Goal: Task Accomplishment & Management: Manage account settings

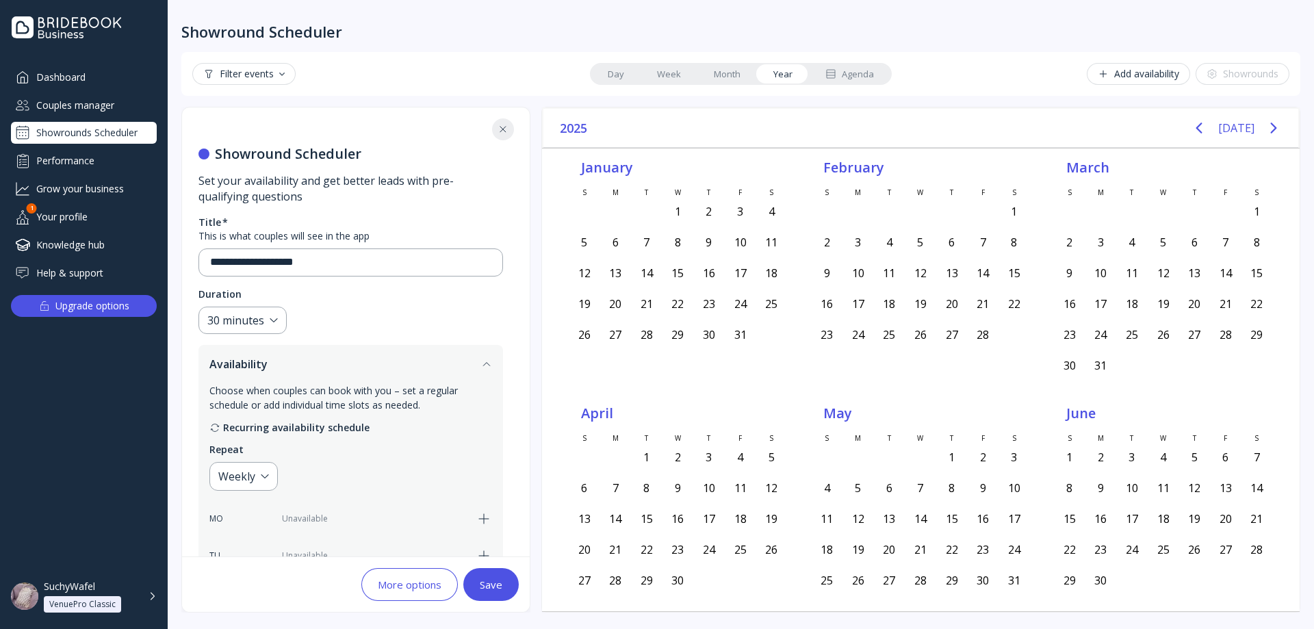
scroll to position [68, 0]
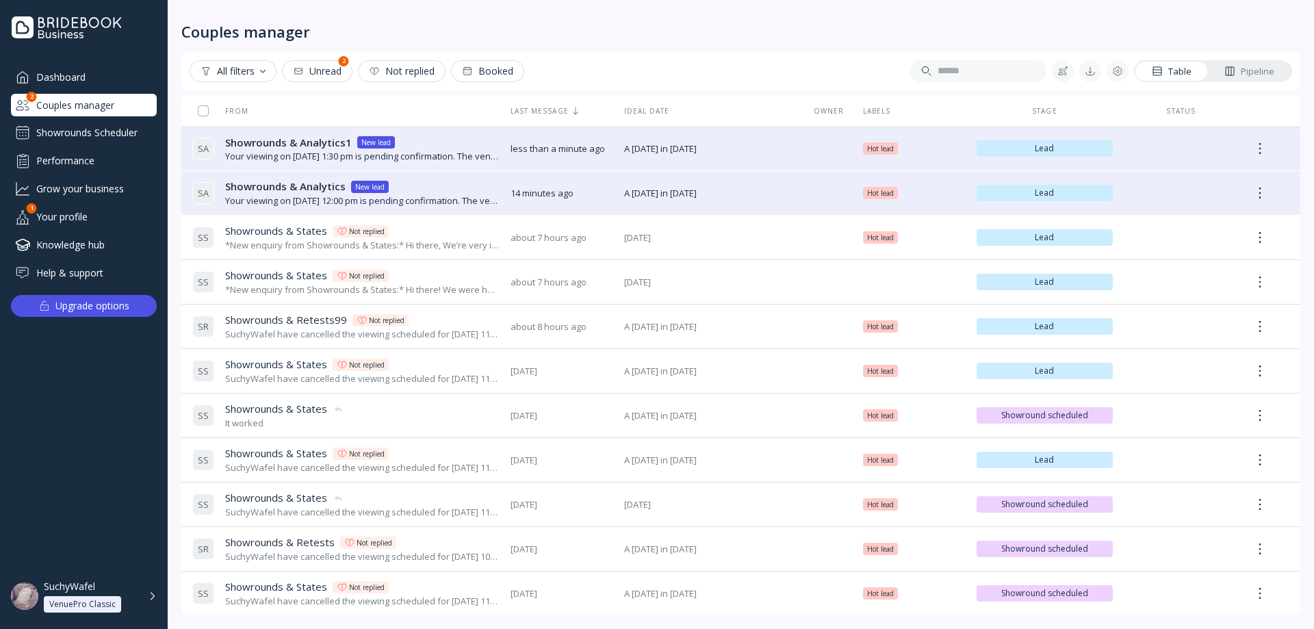
click at [117, 187] on div "Grow your business" at bounding box center [84, 188] width 146 height 23
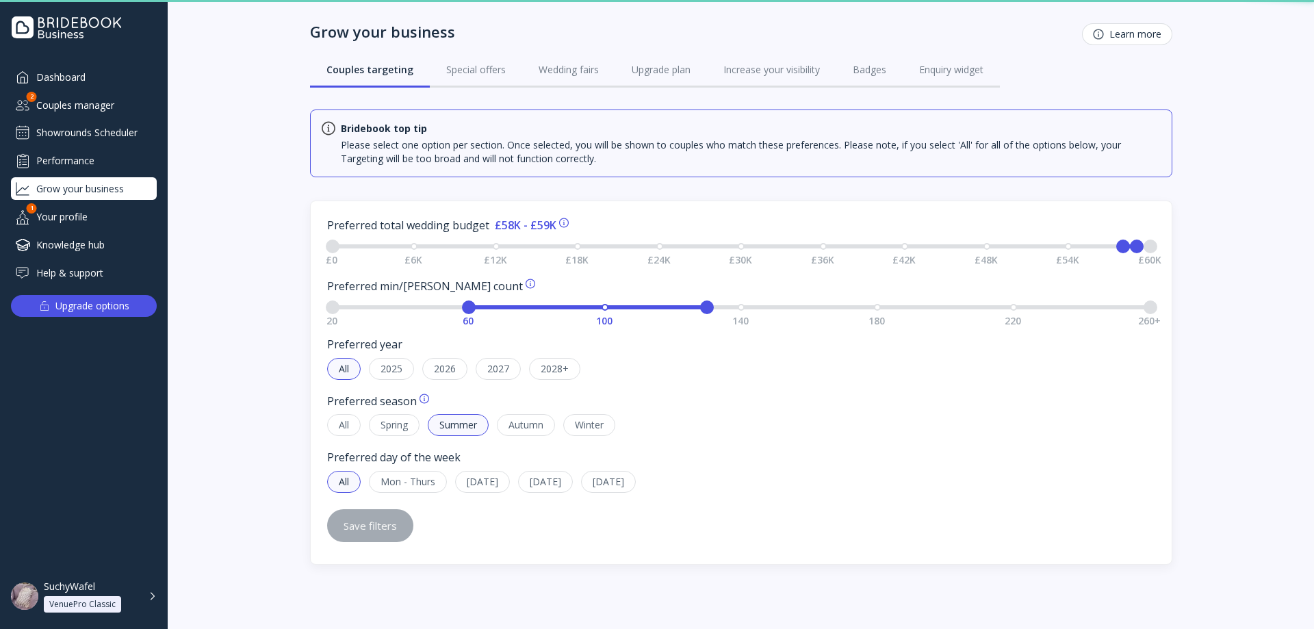
click at [112, 162] on div "Performance" at bounding box center [84, 160] width 146 height 23
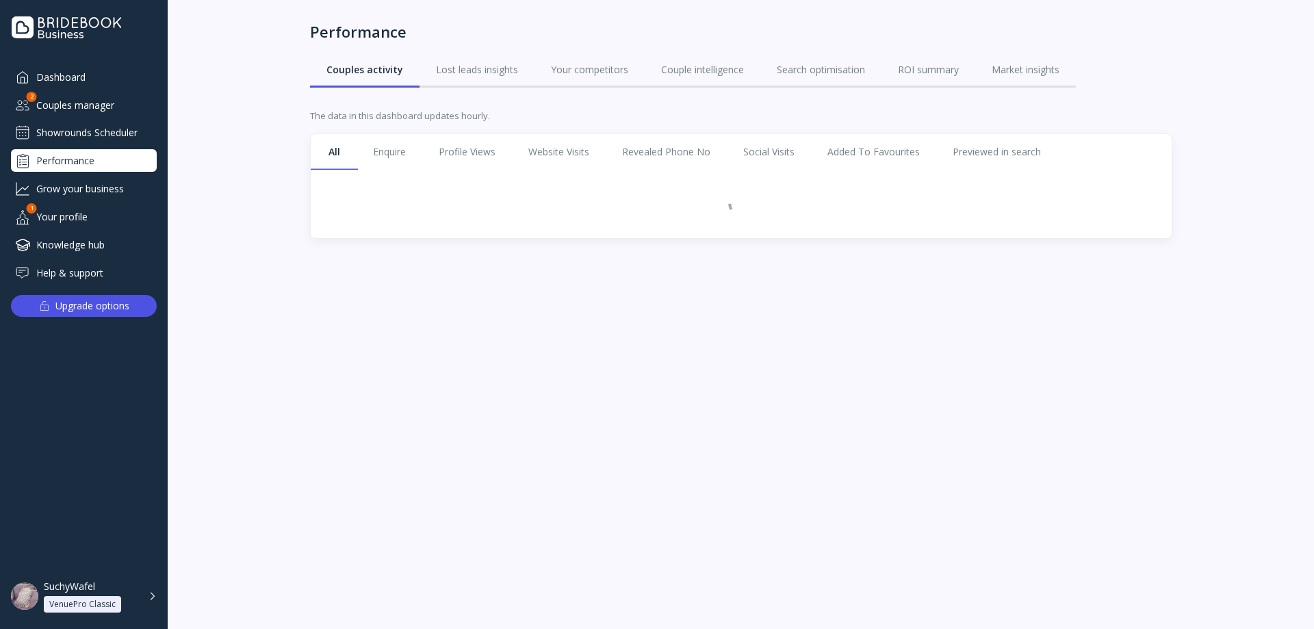
click at [93, 123] on div "Showrounds Scheduler" at bounding box center [84, 133] width 146 height 22
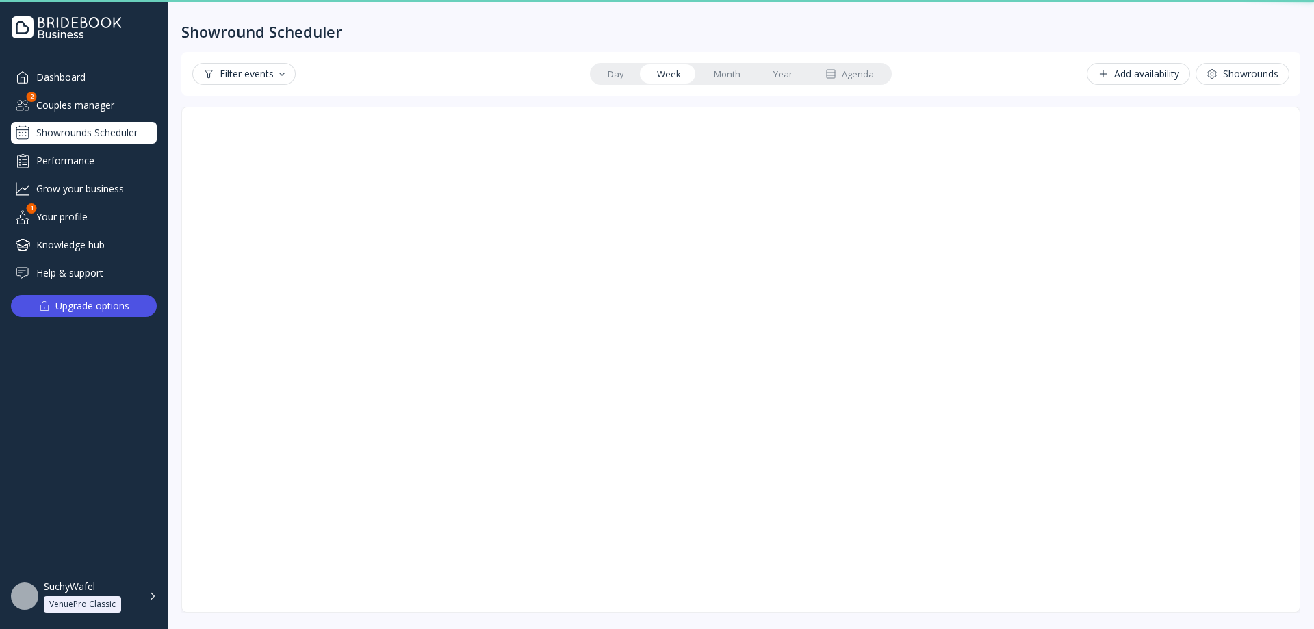
scroll to position [2, 0]
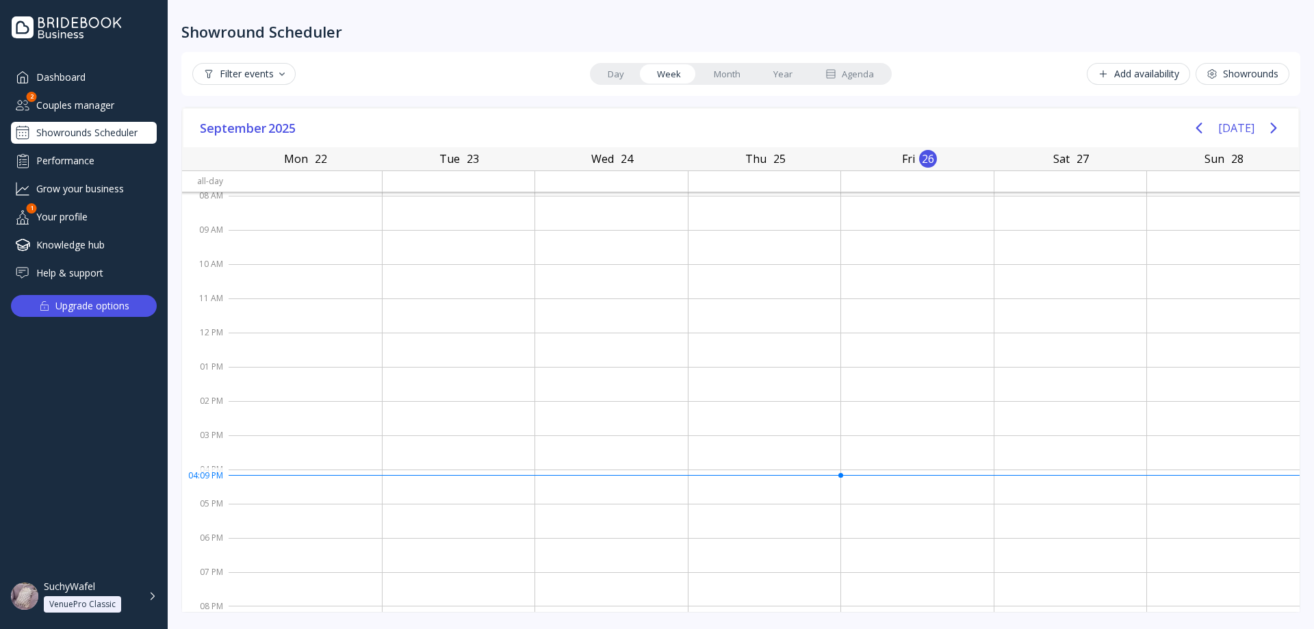
click at [864, 75] on div "Agenda" at bounding box center [849, 74] width 49 height 13
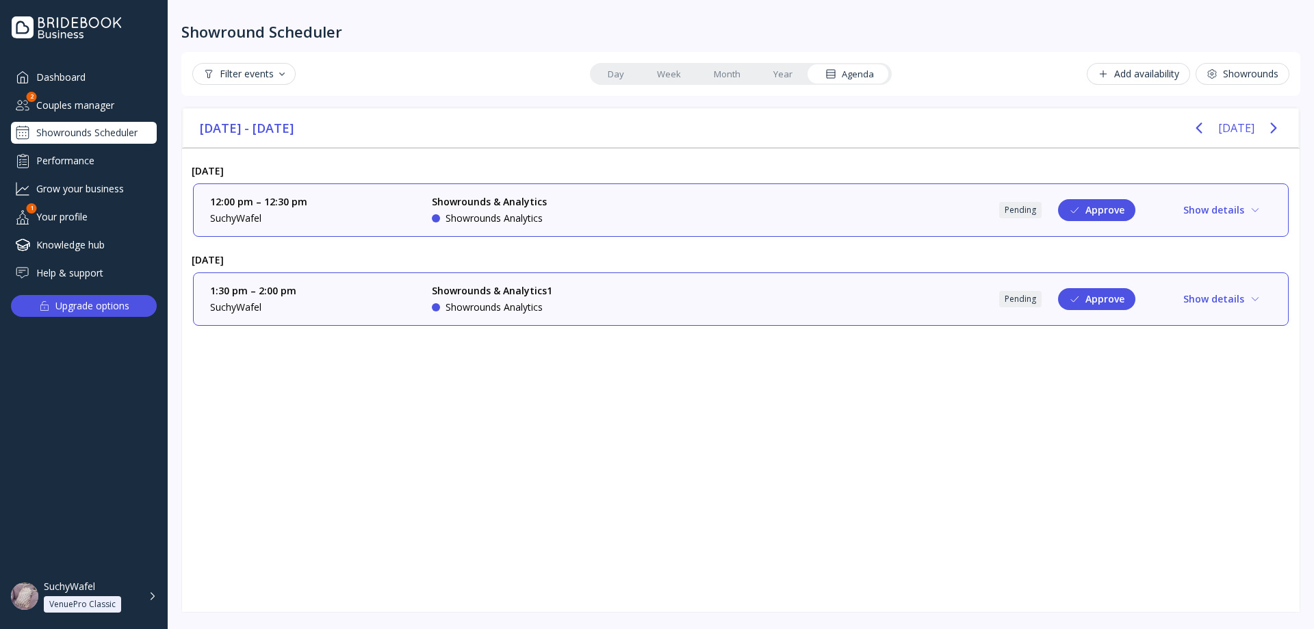
click at [517, 213] on div "Showrounds Analytics" at bounding box center [494, 219] width 97 height 14
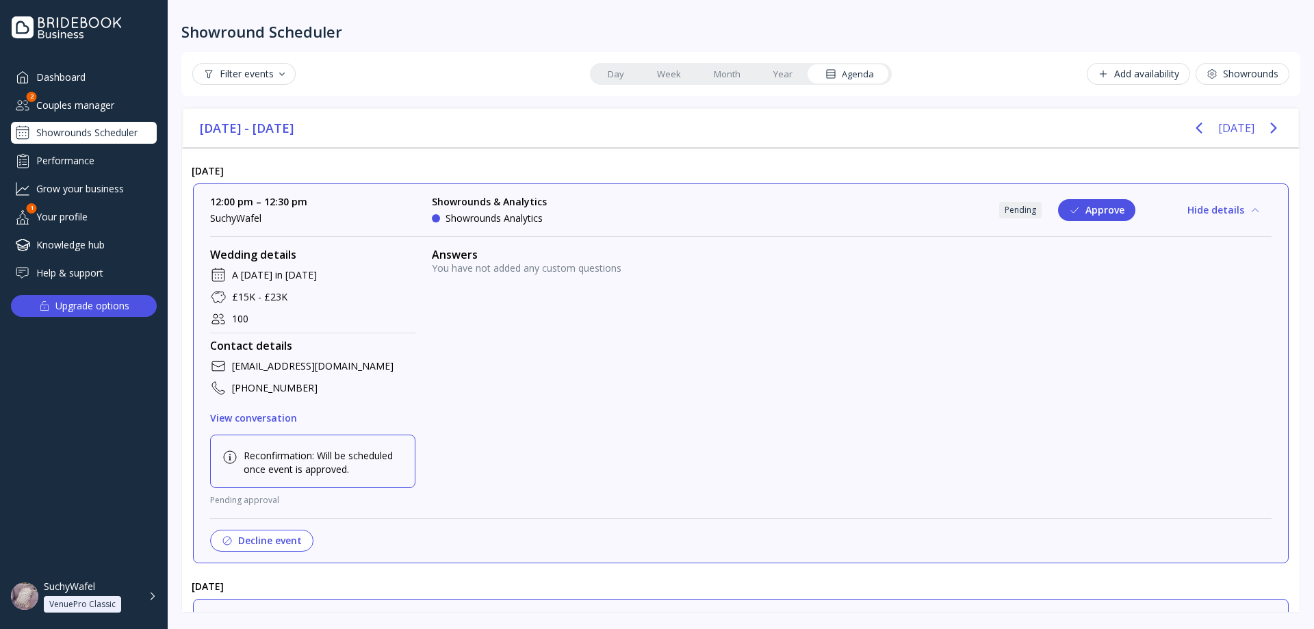
click at [543, 223] on div "Showrounds Analytics" at bounding box center [494, 219] width 97 height 14
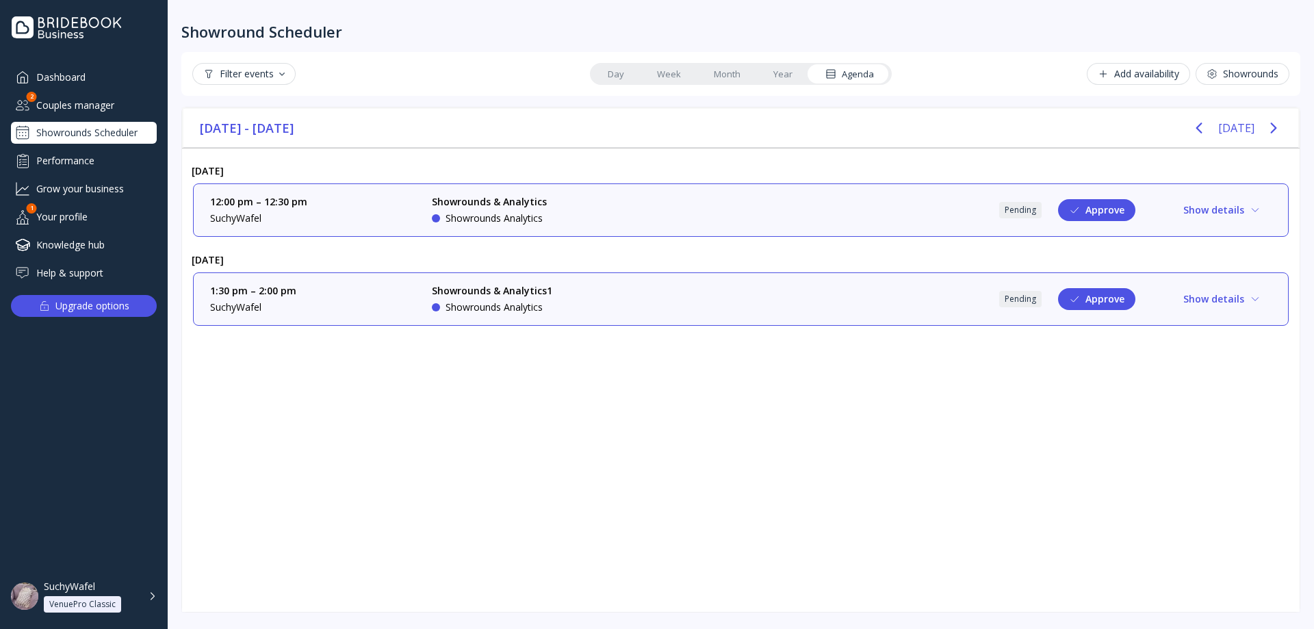
click at [587, 210] on div "Showrounds & Analytics Showrounds Analytics" at bounding box center [534, 210] width 205 height 30
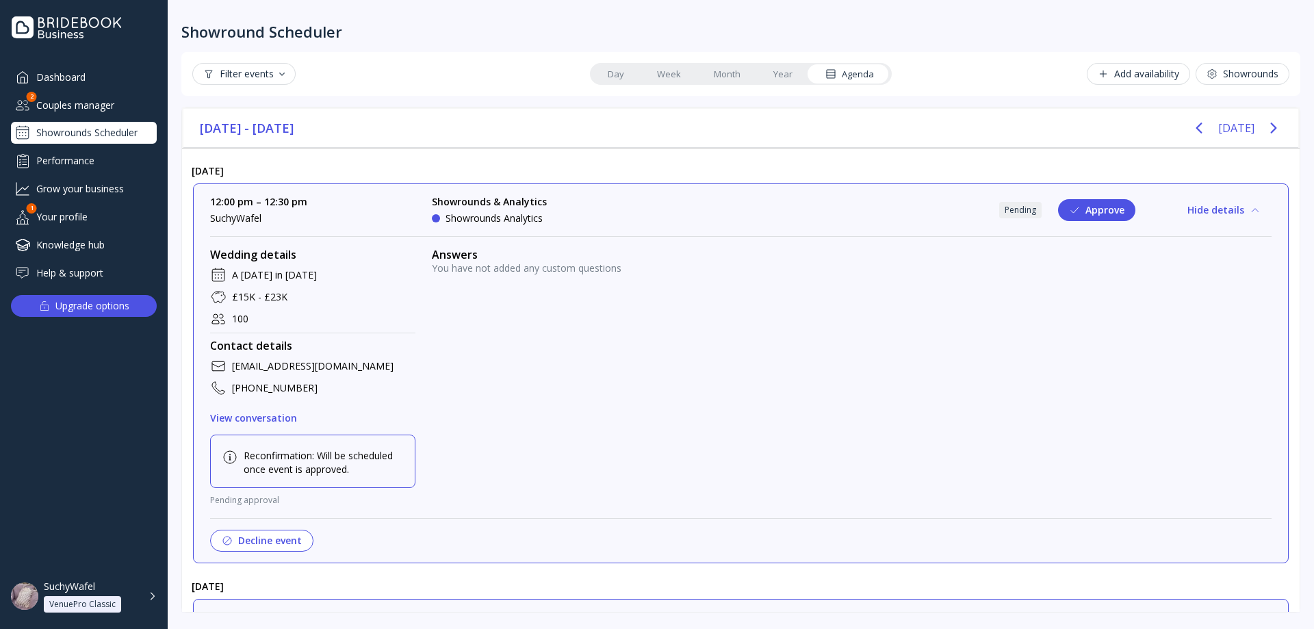
click at [587, 210] on div "Showrounds & Analytics Showrounds Analytics" at bounding box center [534, 210] width 205 height 30
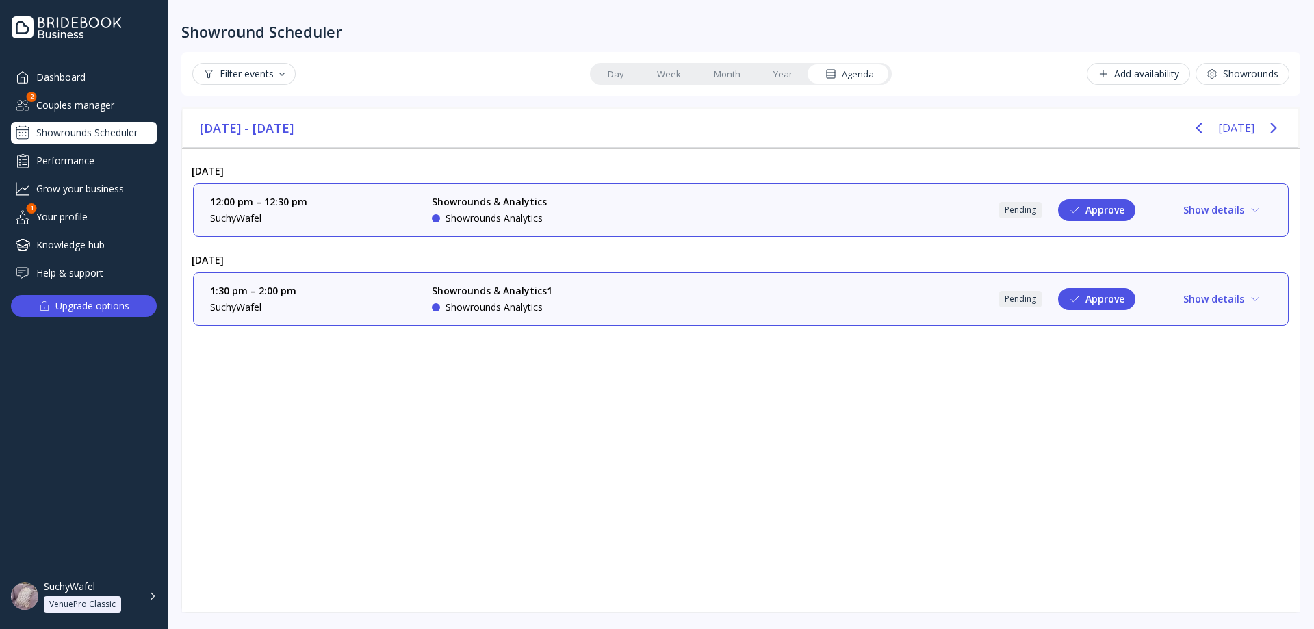
click at [587, 210] on div "Showrounds & Analytics Showrounds Analytics" at bounding box center [534, 210] width 205 height 30
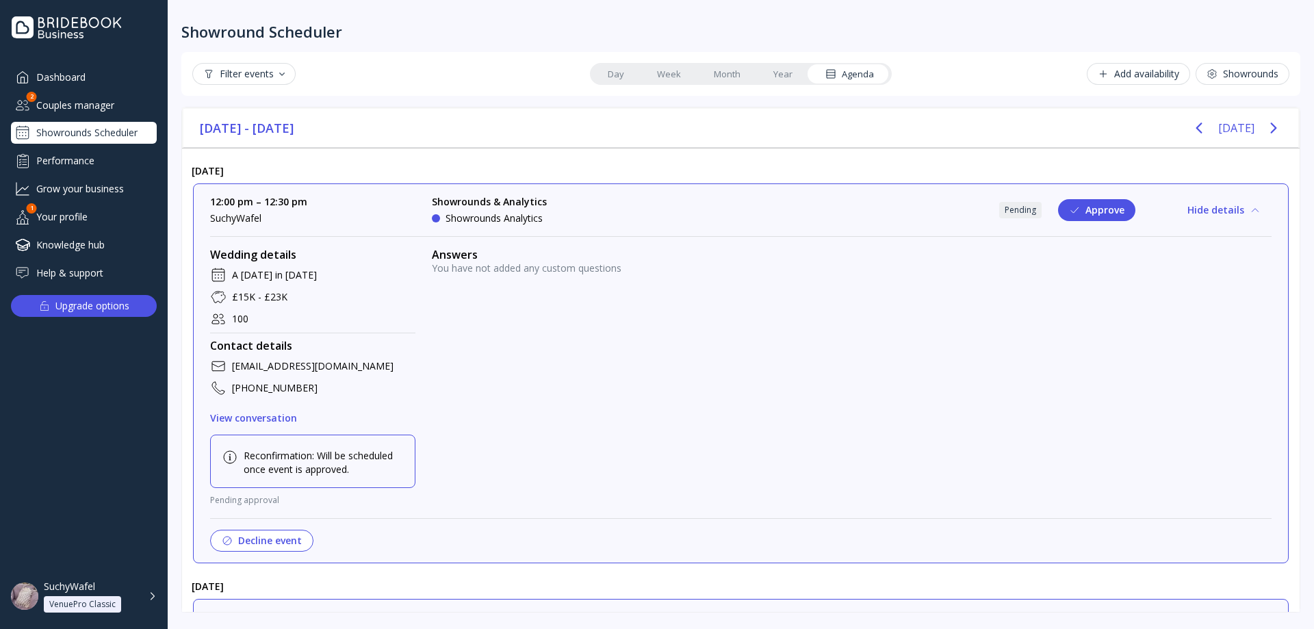
click at [633, 217] on div "Showrounds & Analytics Showrounds Analytics" at bounding box center [534, 210] width 205 height 30
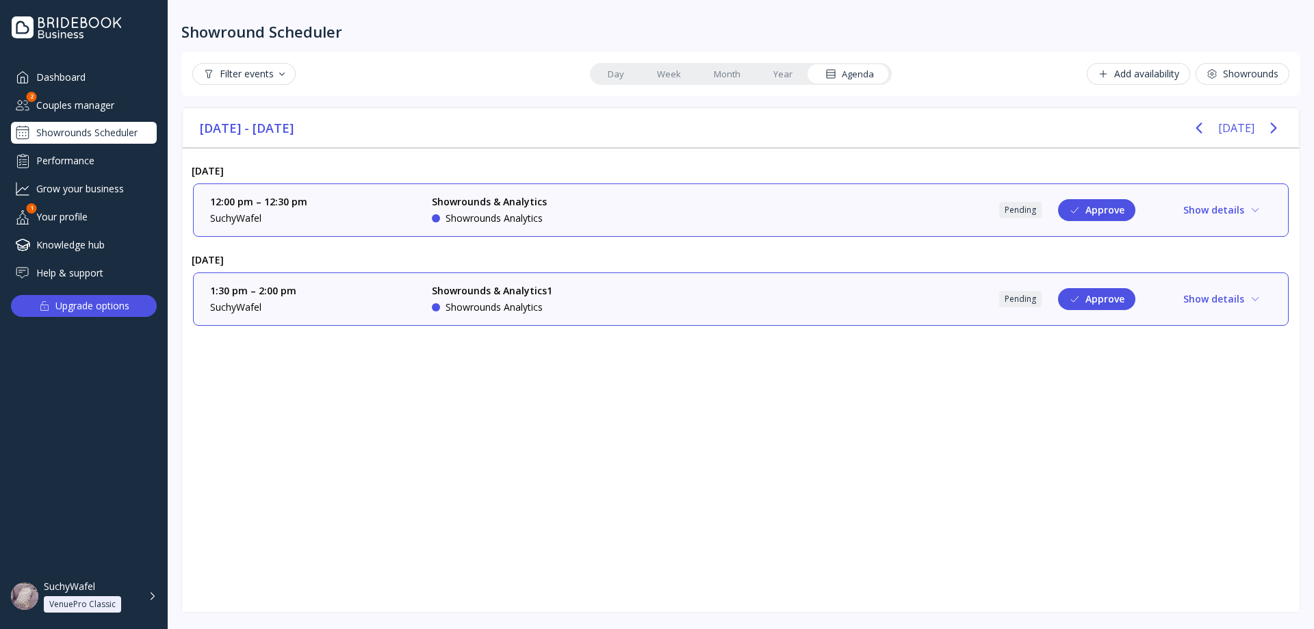
click at [633, 217] on div "Showrounds & Analytics Showrounds Analytics" at bounding box center [534, 210] width 205 height 30
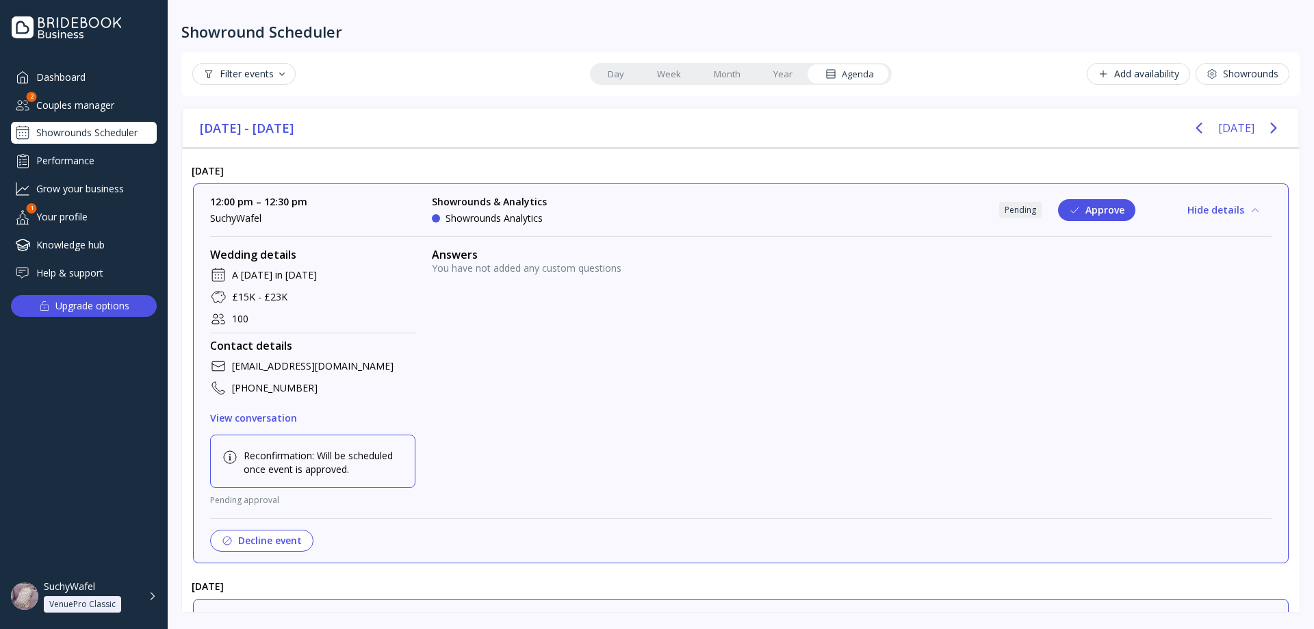
click at [634, 217] on div "Showrounds & Analytics Showrounds Analytics" at bounding box center [534, 210] width 205 height 30
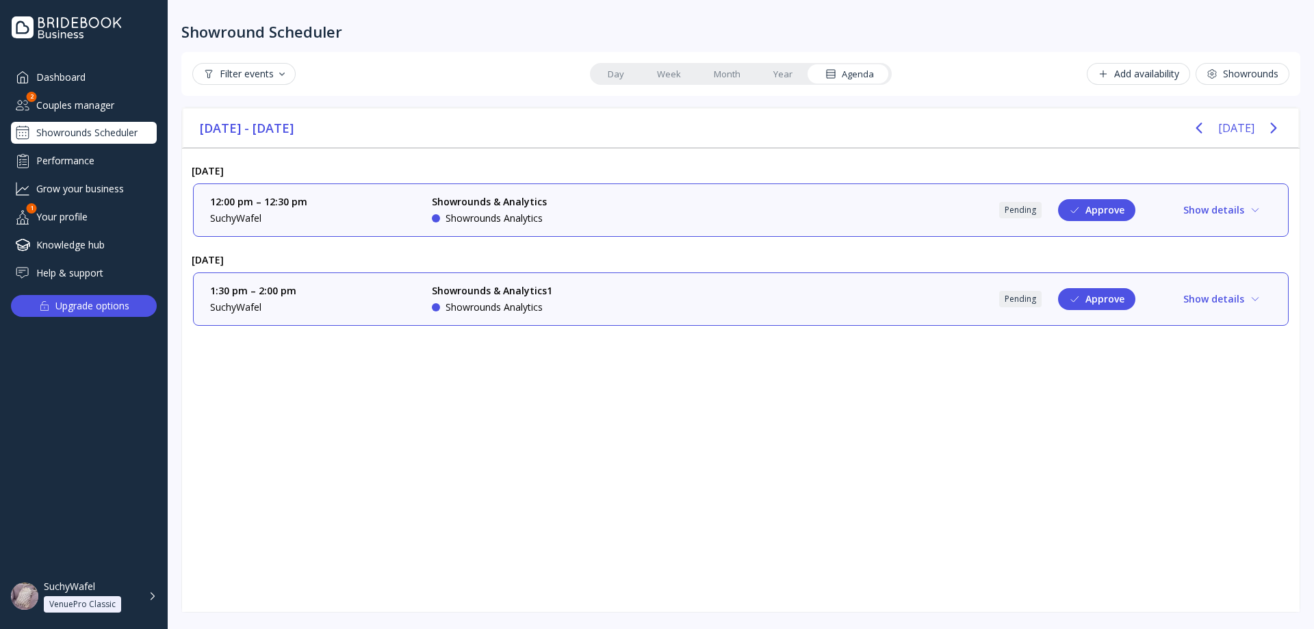
click at [634, 217] on div "Showrounds & Analytics Showrounds Analytics" at bounding box center [534, 210] width 205 height 30
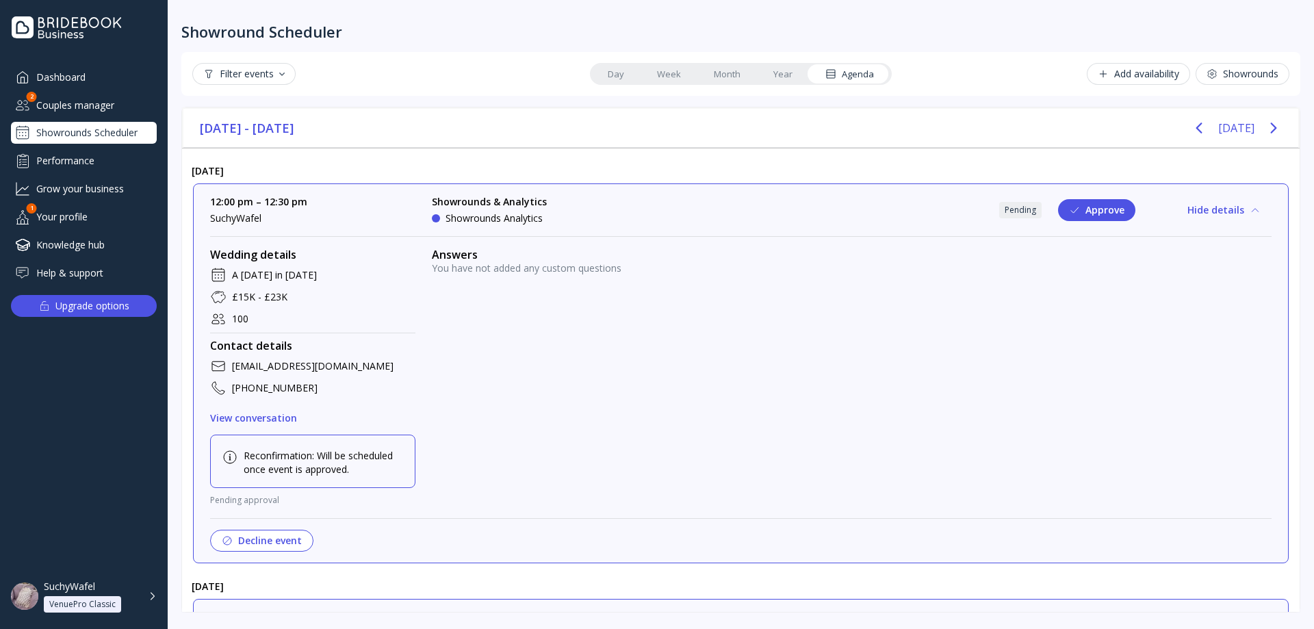
click at [634, 217] on div "Showrounds & Analytics Showrounds Analytics" at bounding box center [534, 210] width 205 height 30
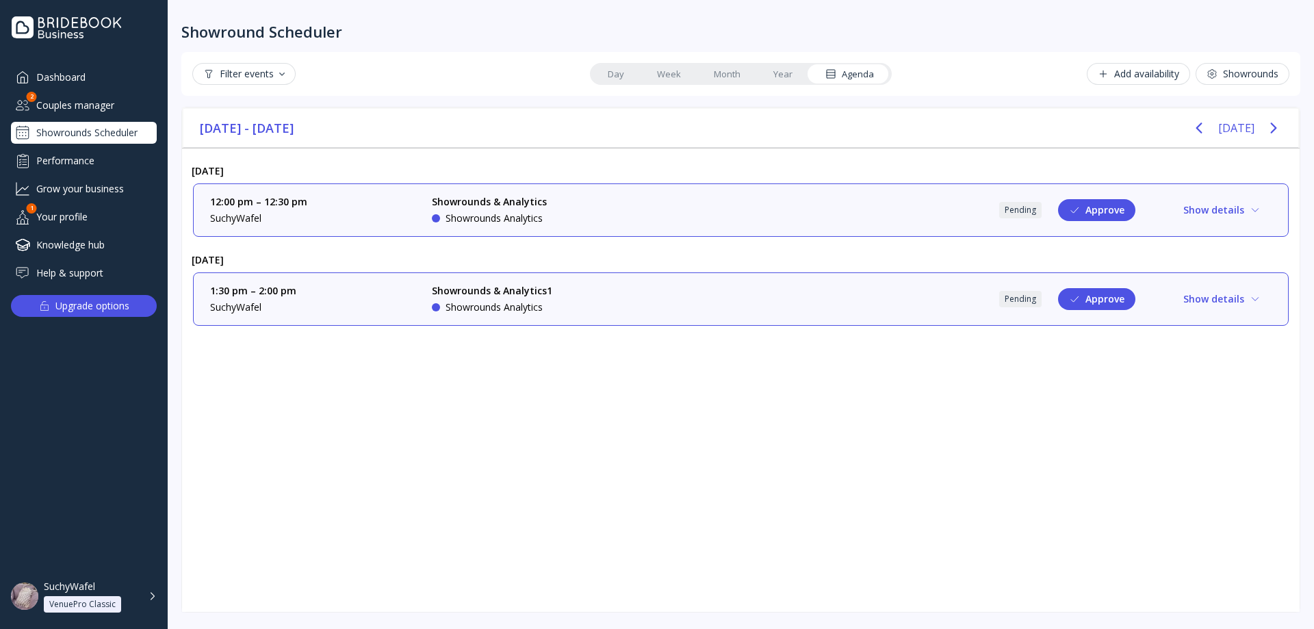
click at [634, 217] on div "Showrounds & Analytics Showrounds Analytics" at bounding box center [534, 210] width 205 height 30
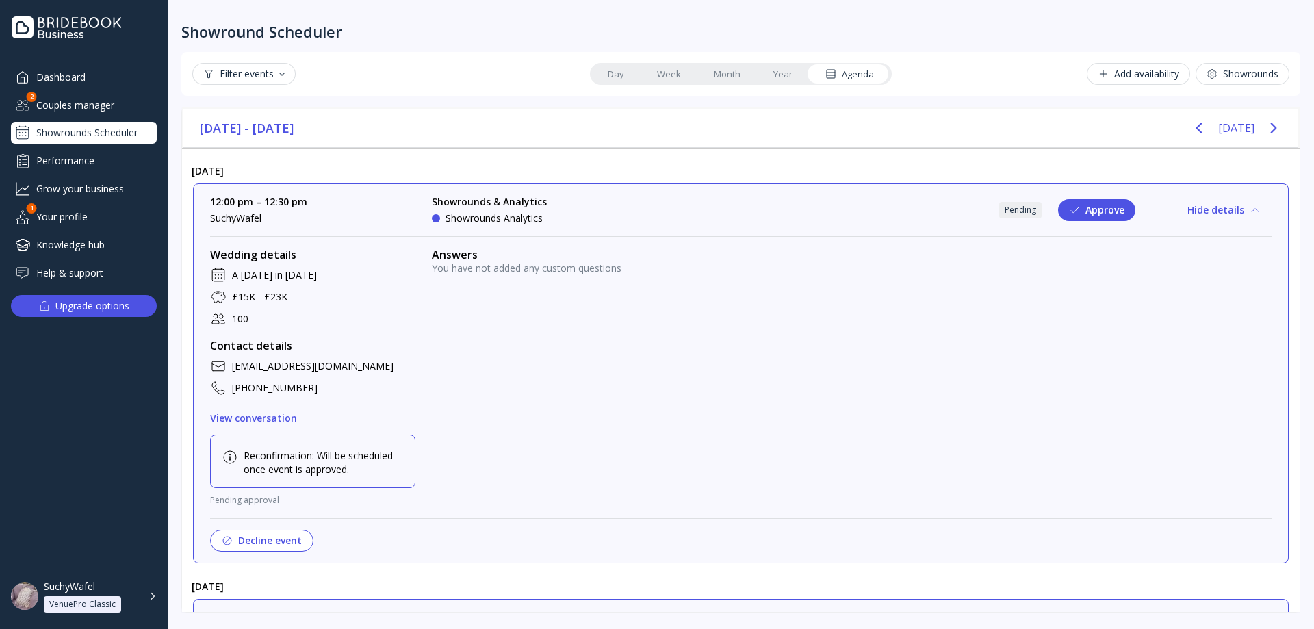
click at [634, 217] on div "Showrounds & Analytics Showrounds Analytics" at bounding box center [534, 210] width 205 height 30
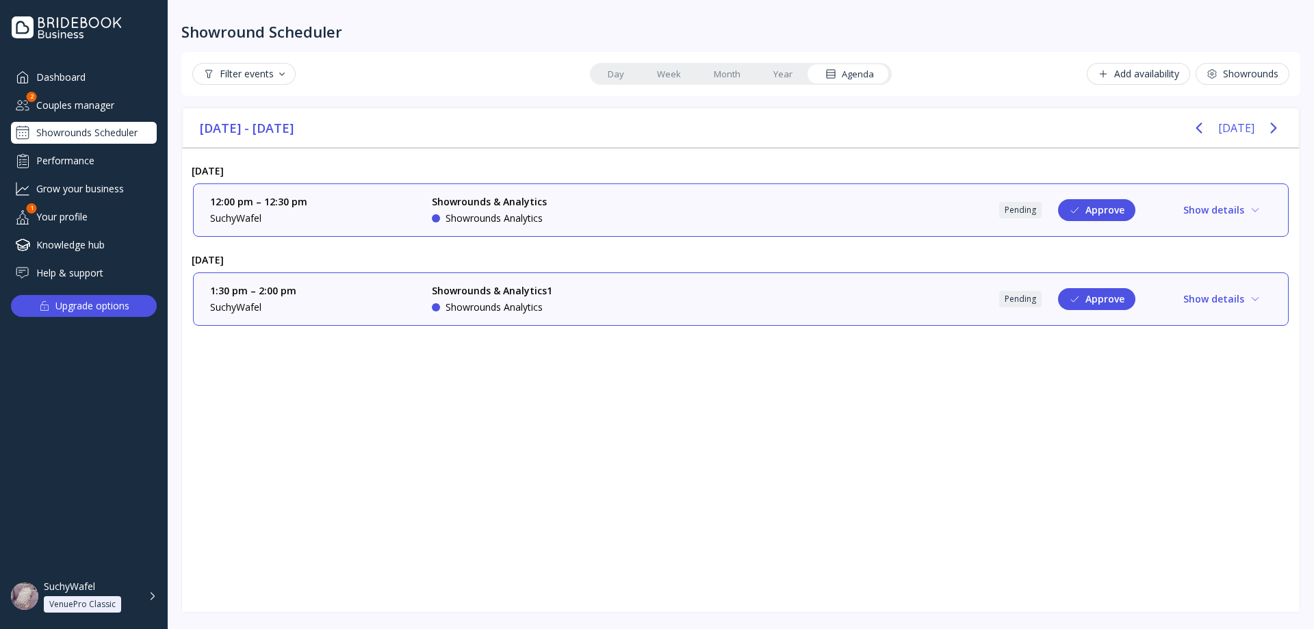
click at [634, 217] on div "Showrounds & Analytics Showrounds Analytics" at bounding box center [534, 210] width 205 height 30
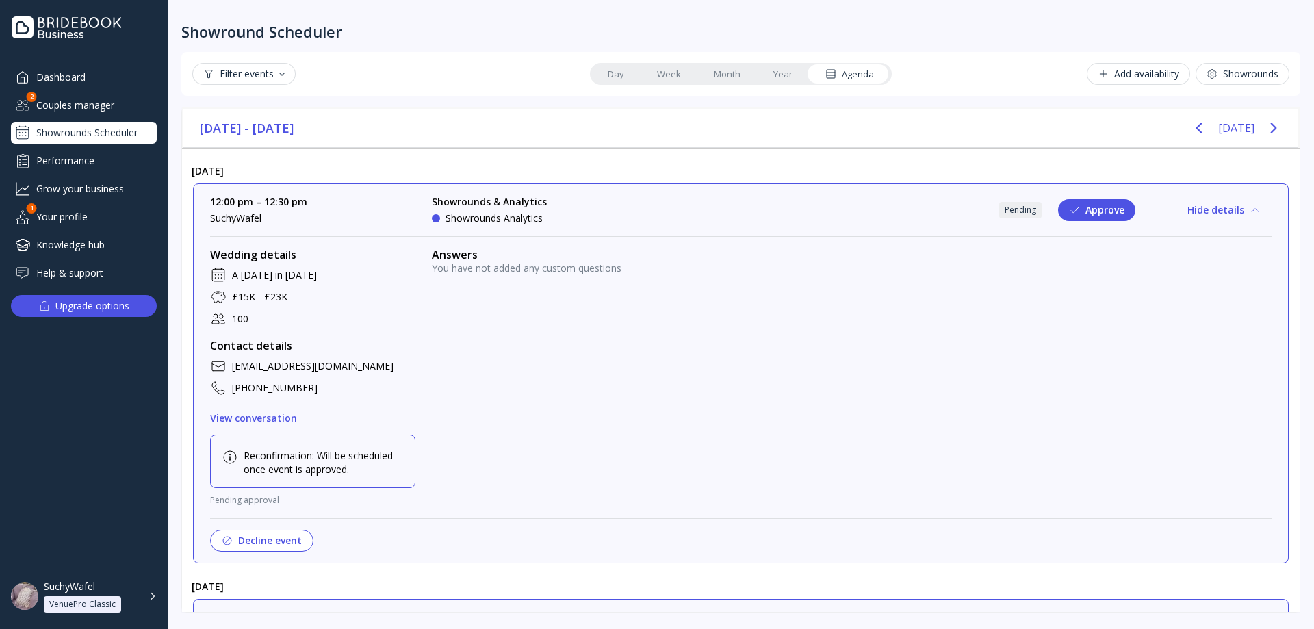
click at [634, 217] on div "Showrounds & Analytics Showrounds Analytics" at bounding box center [534, 210] width 205 height 30
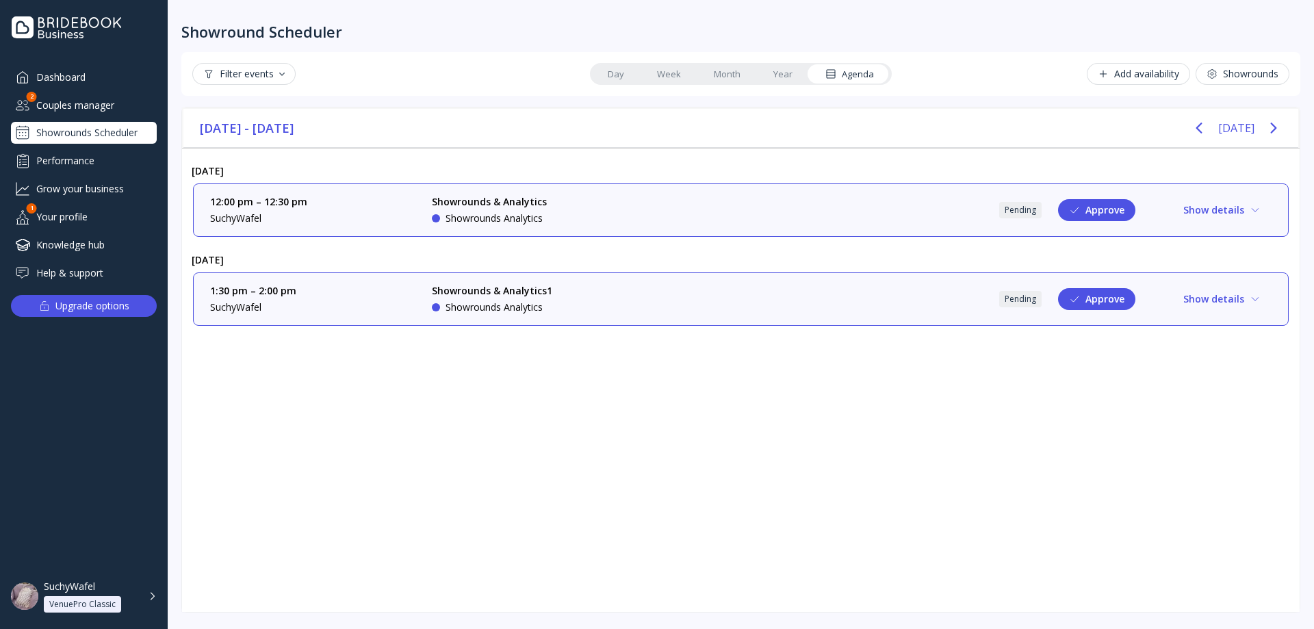
click at [1252, 216] on button "Show details" at bounding box center [1222, 210] width 99 height 22
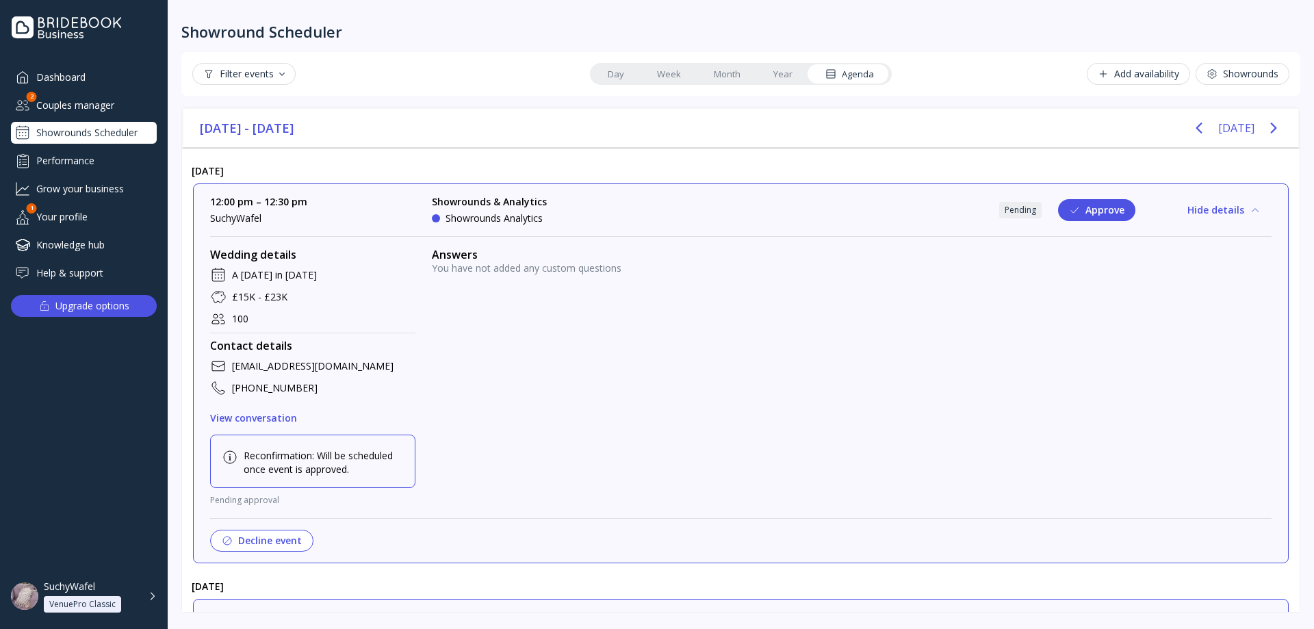
click at [1252, 216] on button "Hide details" at bounding box center [1224, 210] width 95 height 22
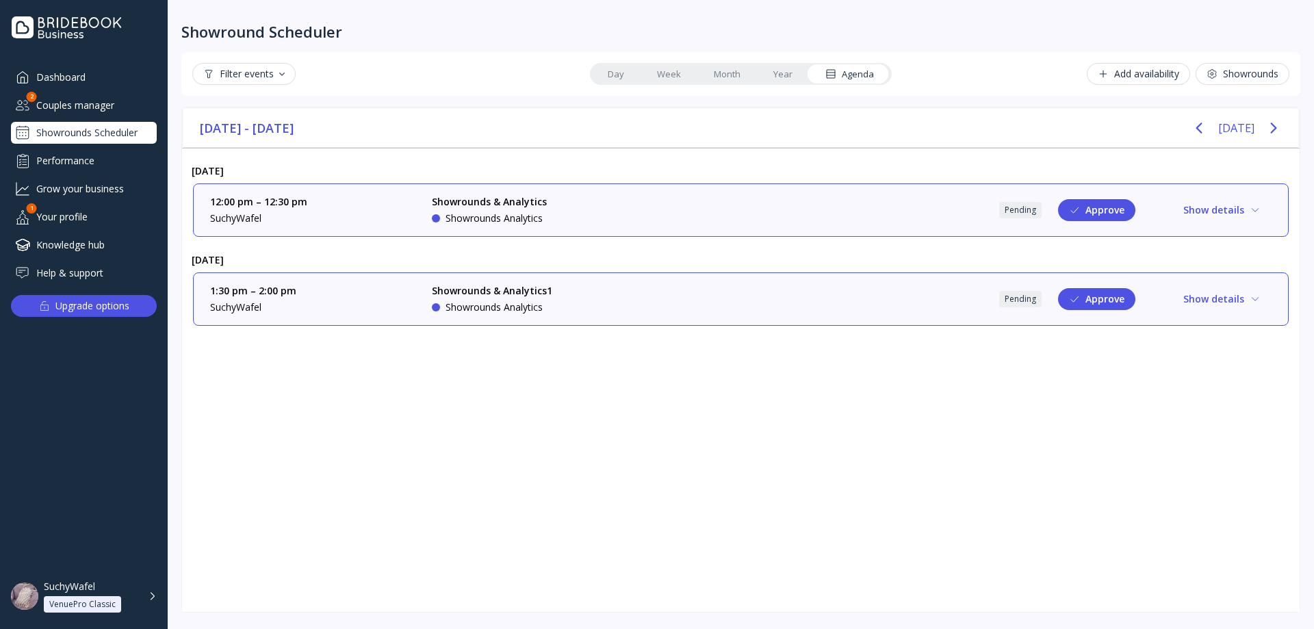
click at [1243, 216] on button "Show details" at bounding box center [1222, 210] width 99 height 22
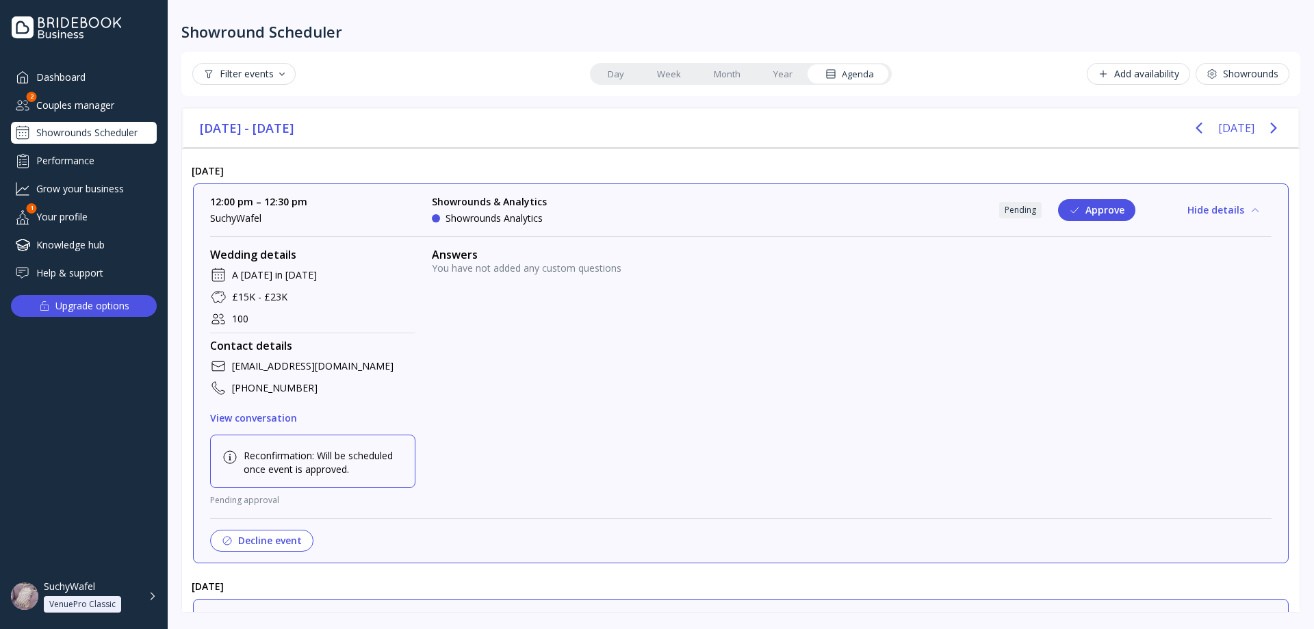
click at [1237, 216] on button "Hide details" at bounding box center [1224, 210] width 95 height 22
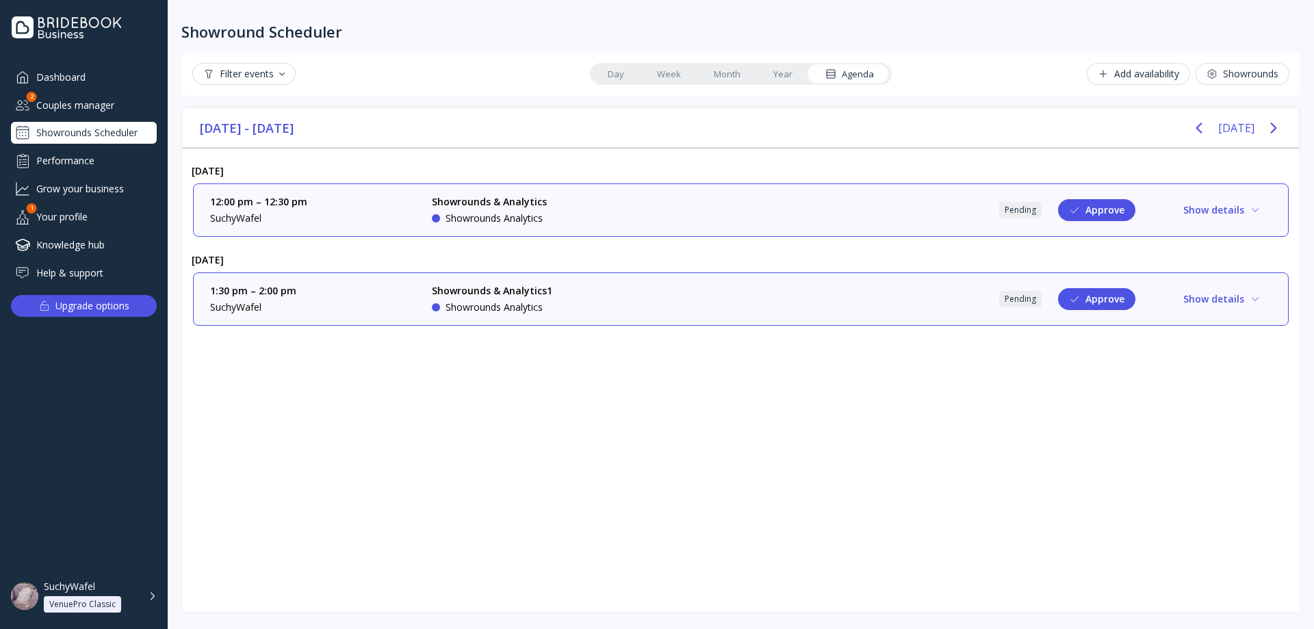
click at [1232, 212] on button "Show details" at bounding box center [1222, 210] width 99 height 22
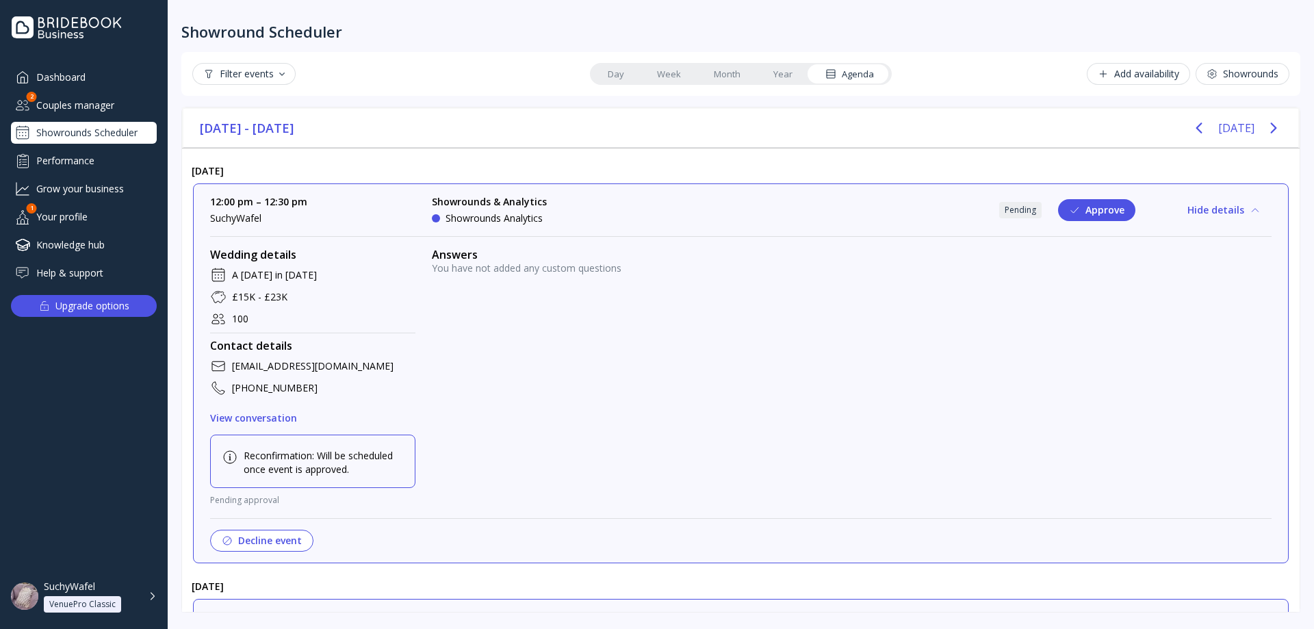
click at [1232, 212] on button "Hide details" at bounding box center [1224, 210] width 95 height 22
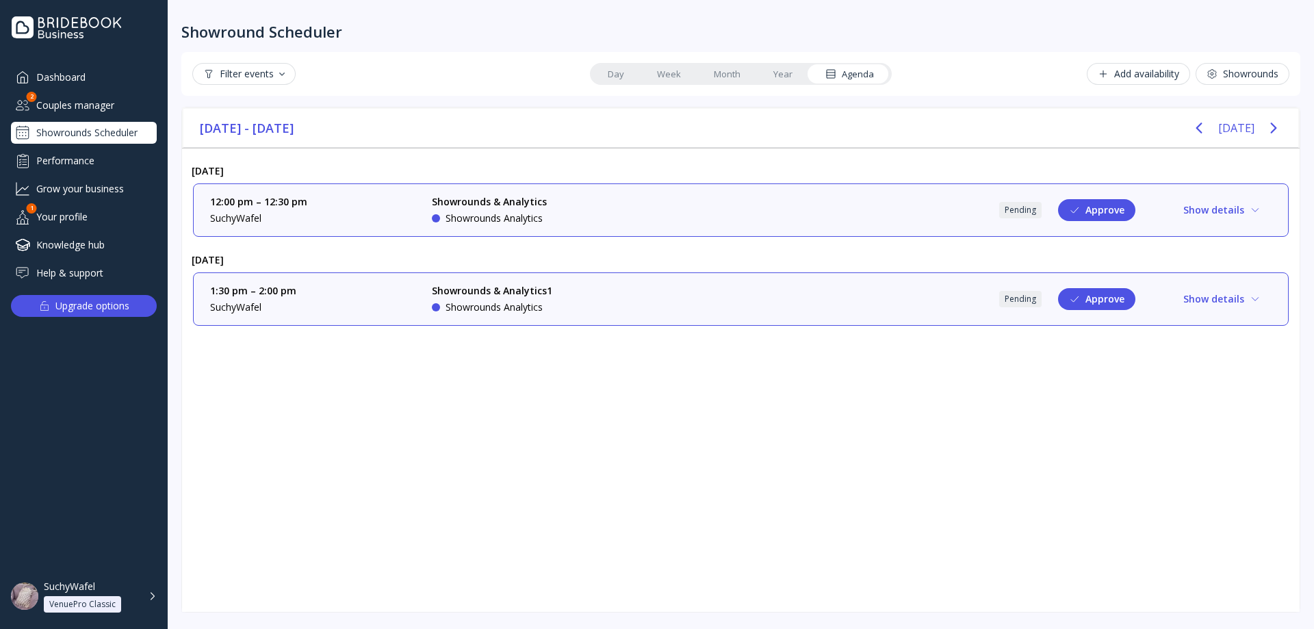
click at [1232, 212] on button "Show details" at bounding box center [1222, 210] width 99 height 22
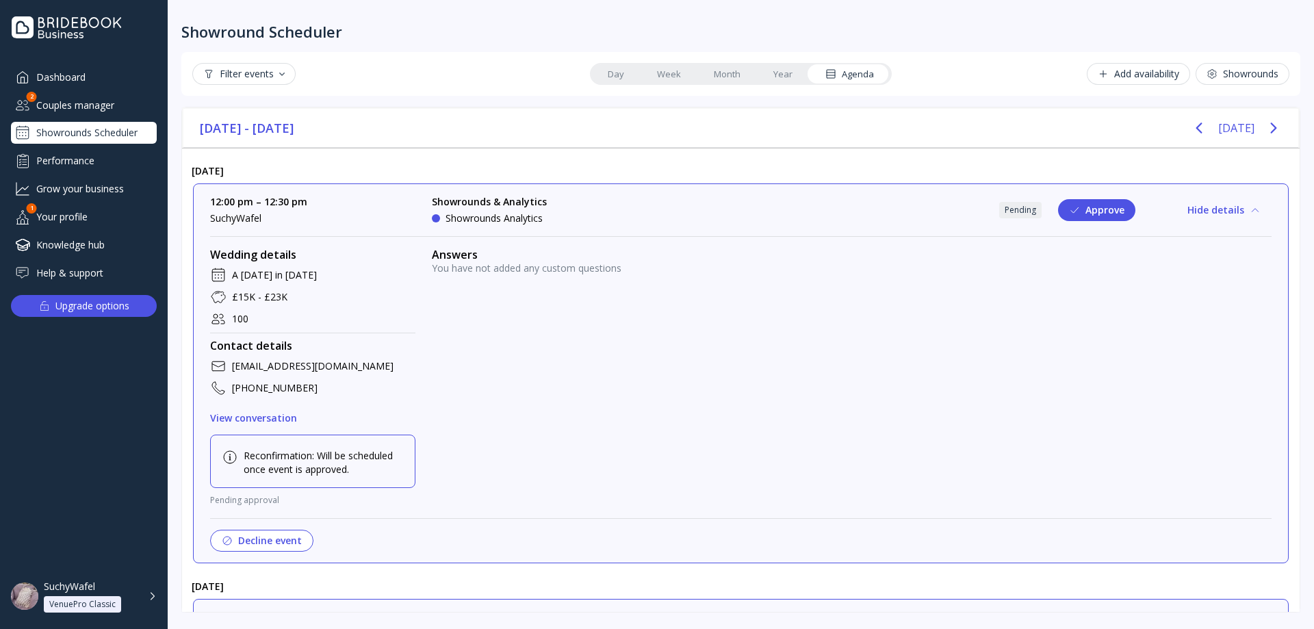
click at [1207, 212] on button "Hide details" at bounding box center [1224, 210] width 95 height 22
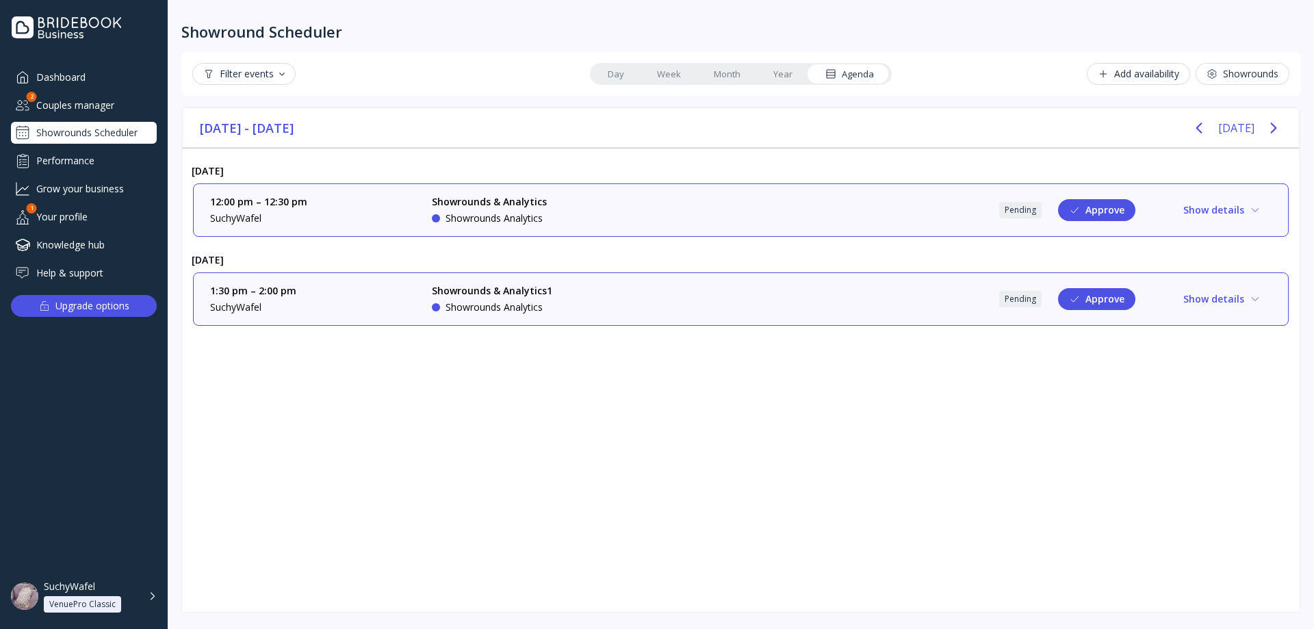
click at [1207, 212] on button "Show details" at bounding box center [1222, 210] width 99 height 22
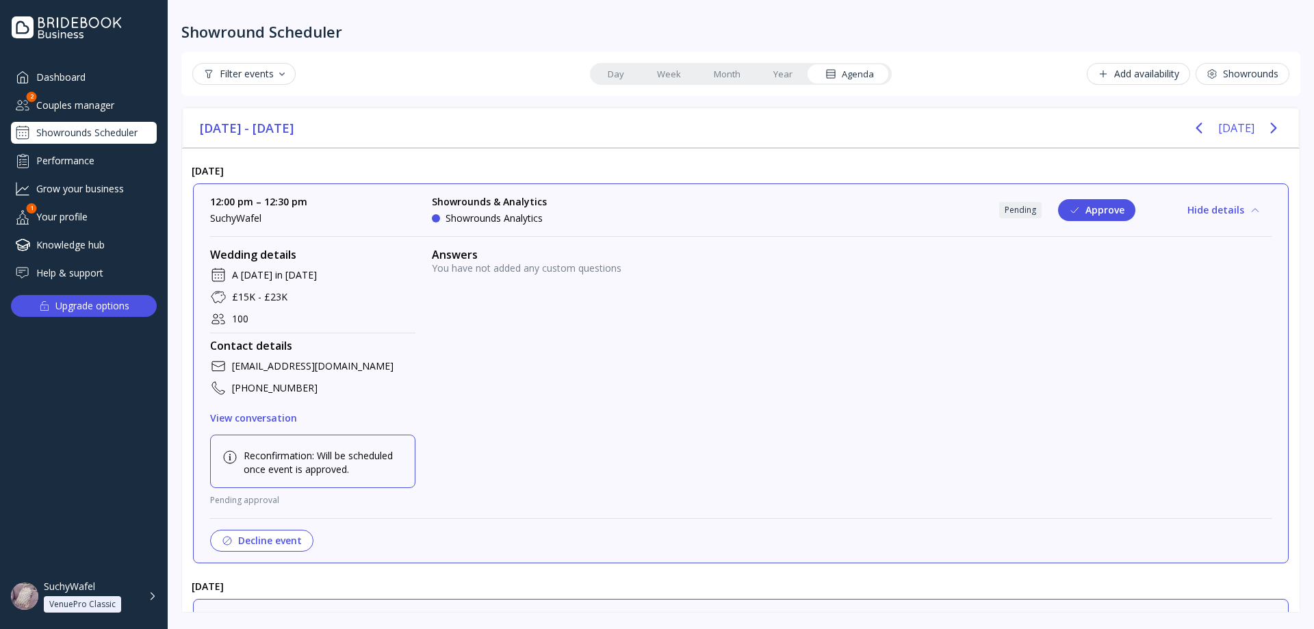
click at [1207, 212] on button "Hide details" at bounding box center [1224, 210] width 95 height 22
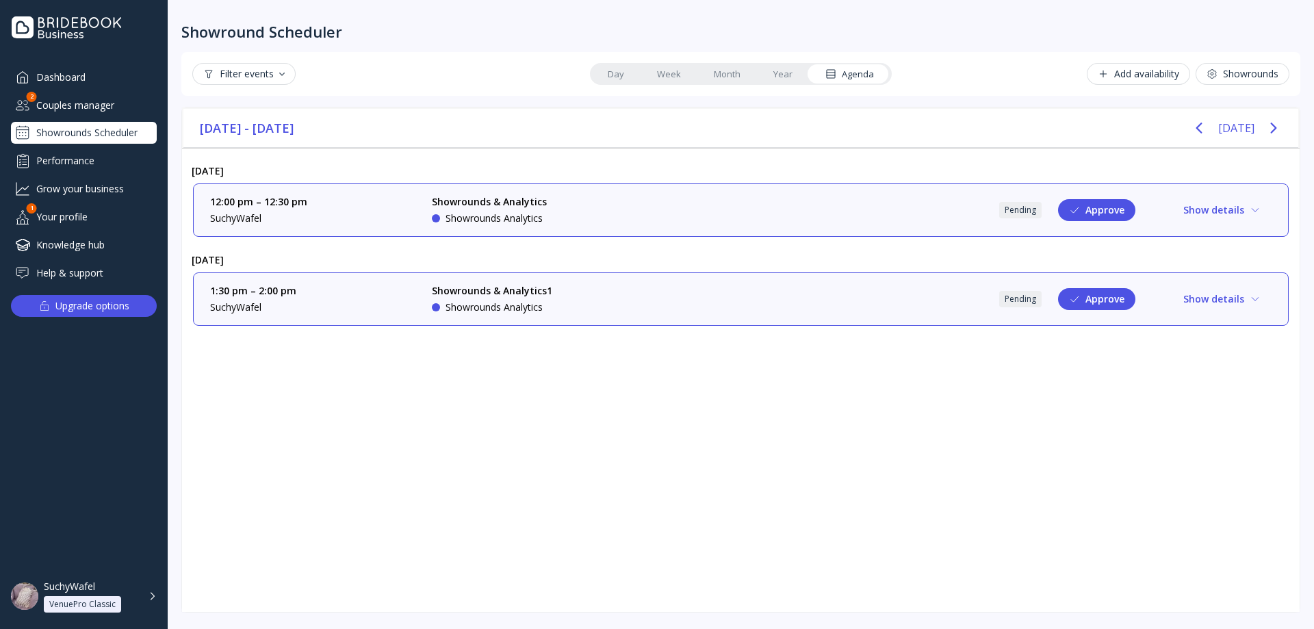
click at [1224, 197] on div "12:00 pm – 12:30 pm SuchyWafel Showrounds & Analytics Showrounds Analytics Pend…" at bounding box center [741, 210] width 1062 height 30
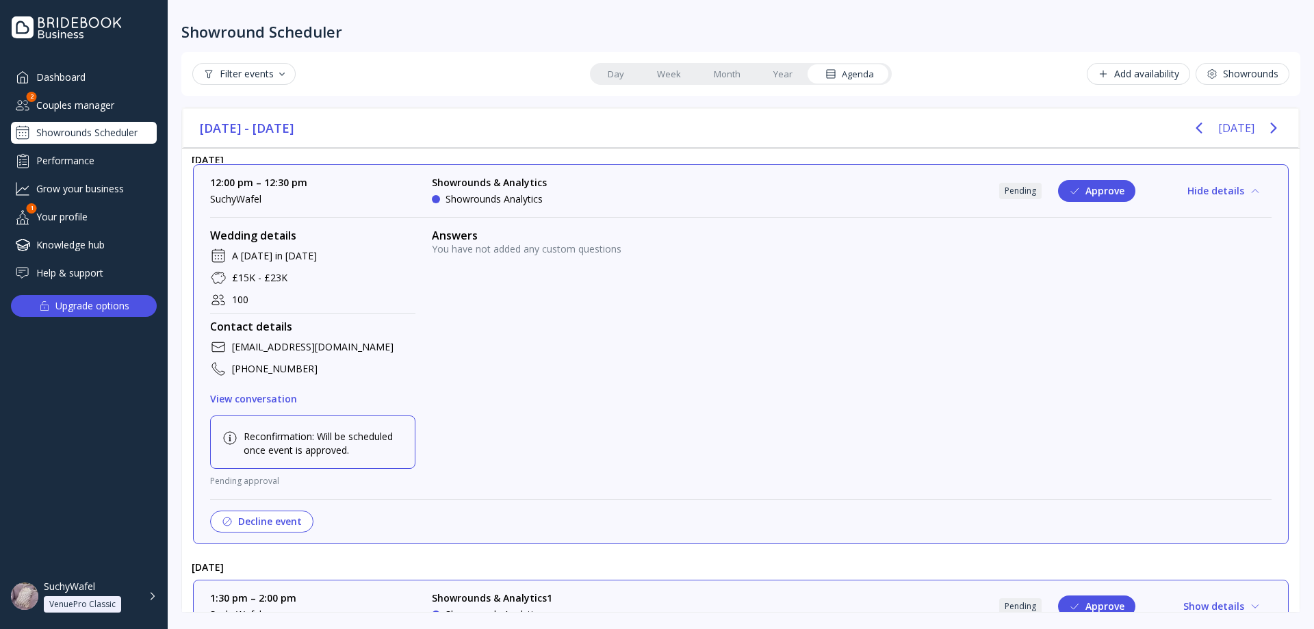
scroll to position [51, 0]
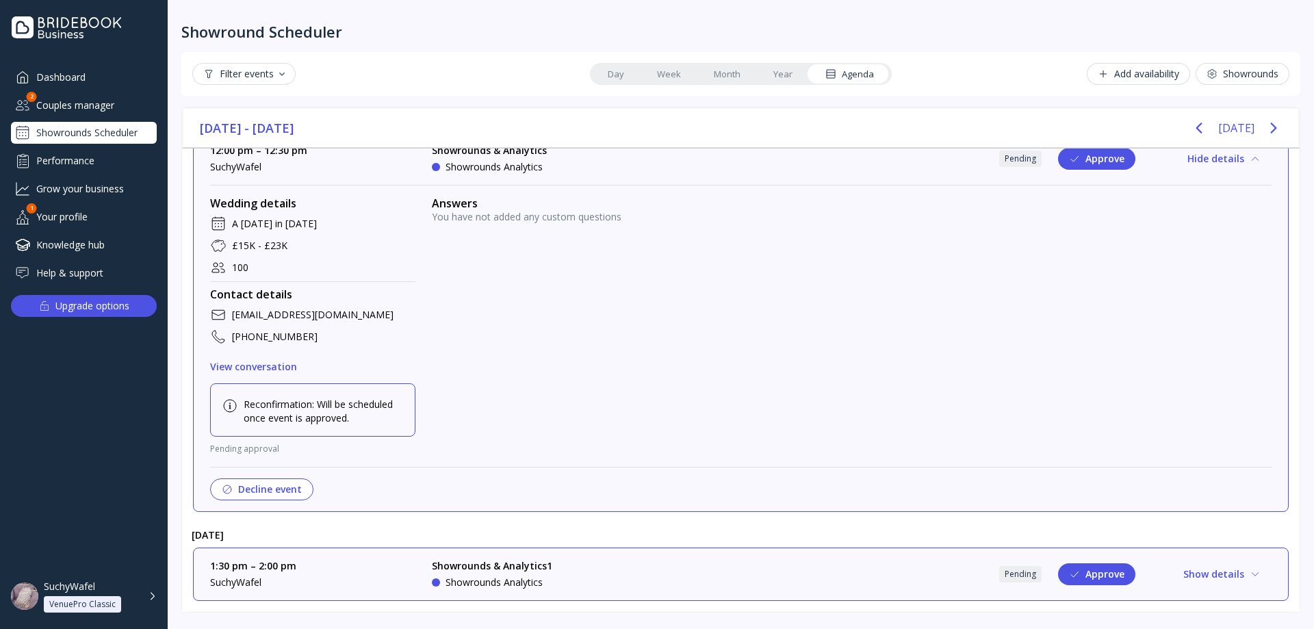
click at [1231, 172] on div "12:00 pm – 12:30 pm SuchyWafel Showrounds & Analytics Showrounds Analytics Pend…" at bounding box center [741, 159] width 1062 height 30
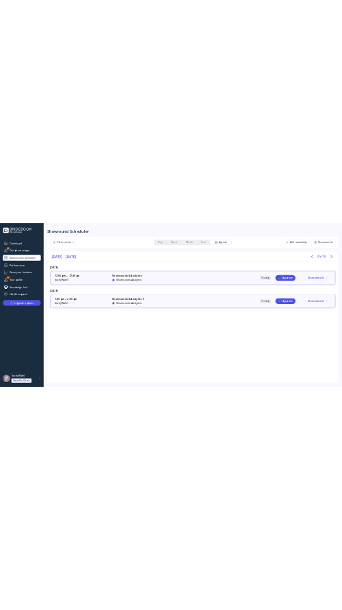
scroll to position [0, 0]
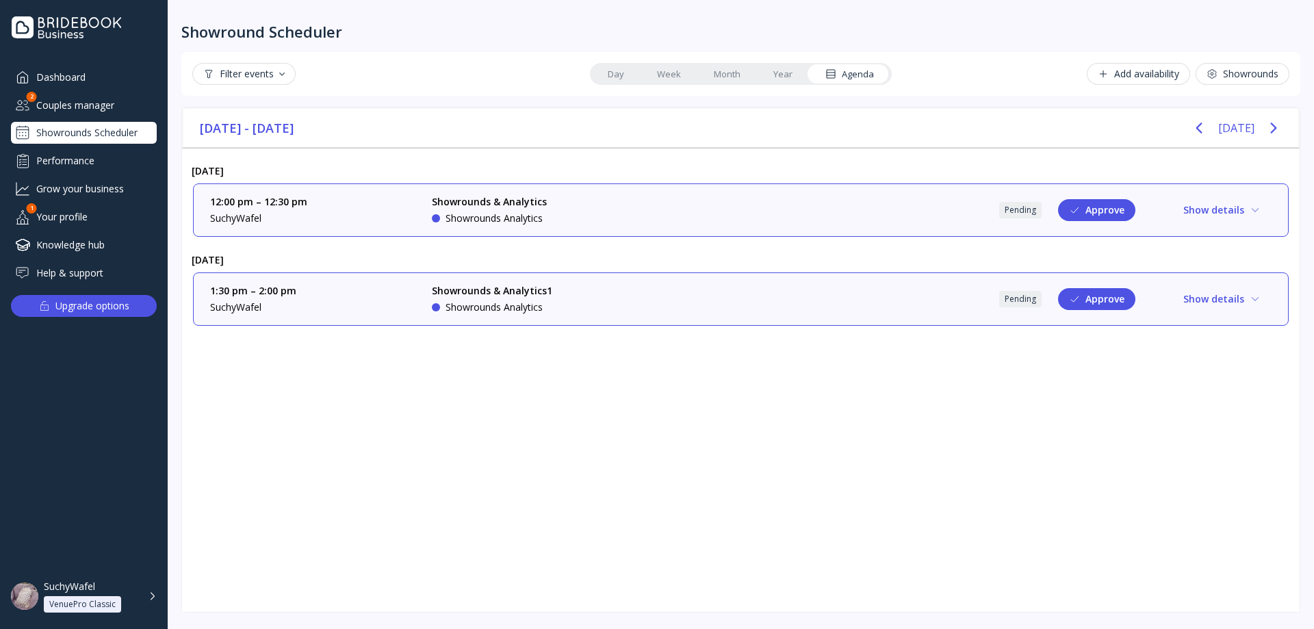
click at [1229, 205] on button "Show details" at bounding box center [1222, 210] width 99 height 22
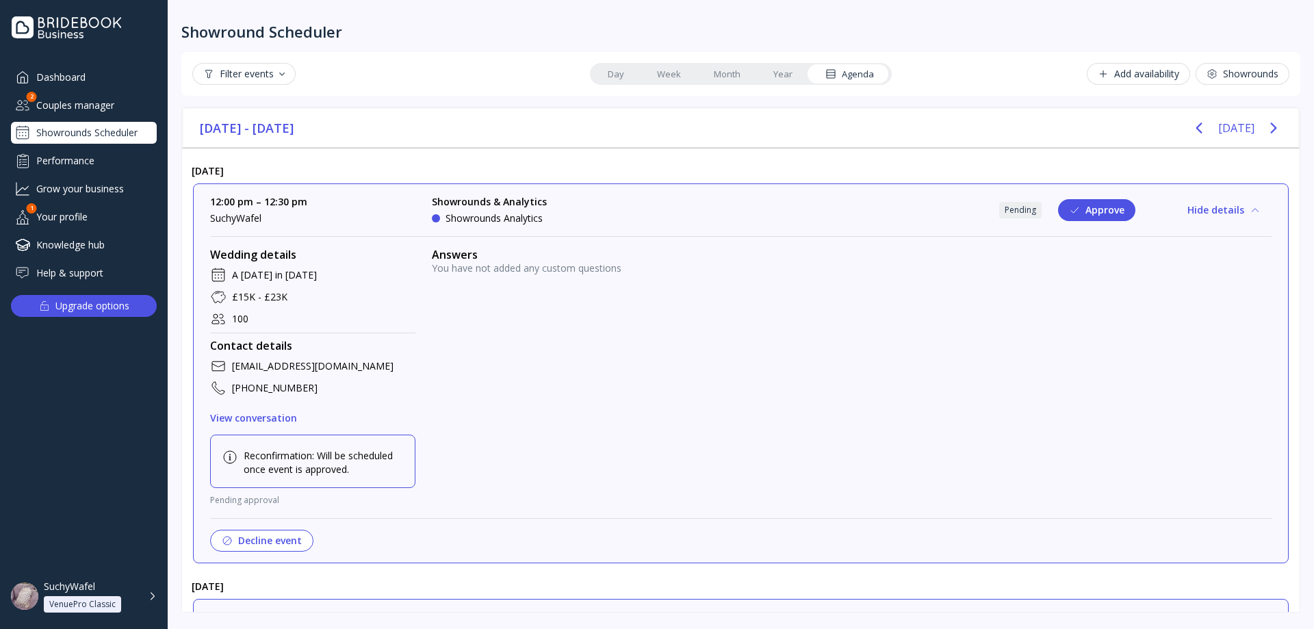
click at [1229, 205] on button "Hide details" at bounding box center [1224, 210] width 95 height 22
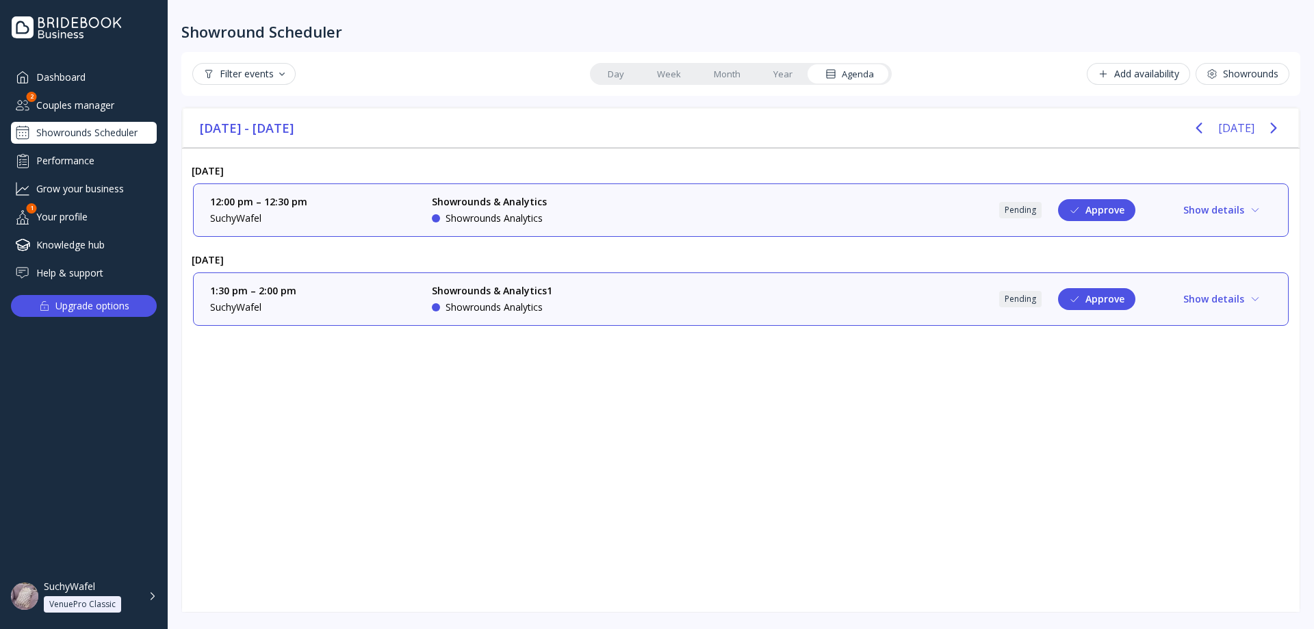
click at [1229, 205] on button "Show details" at bounding box center [1222, 210] width 99 height 22
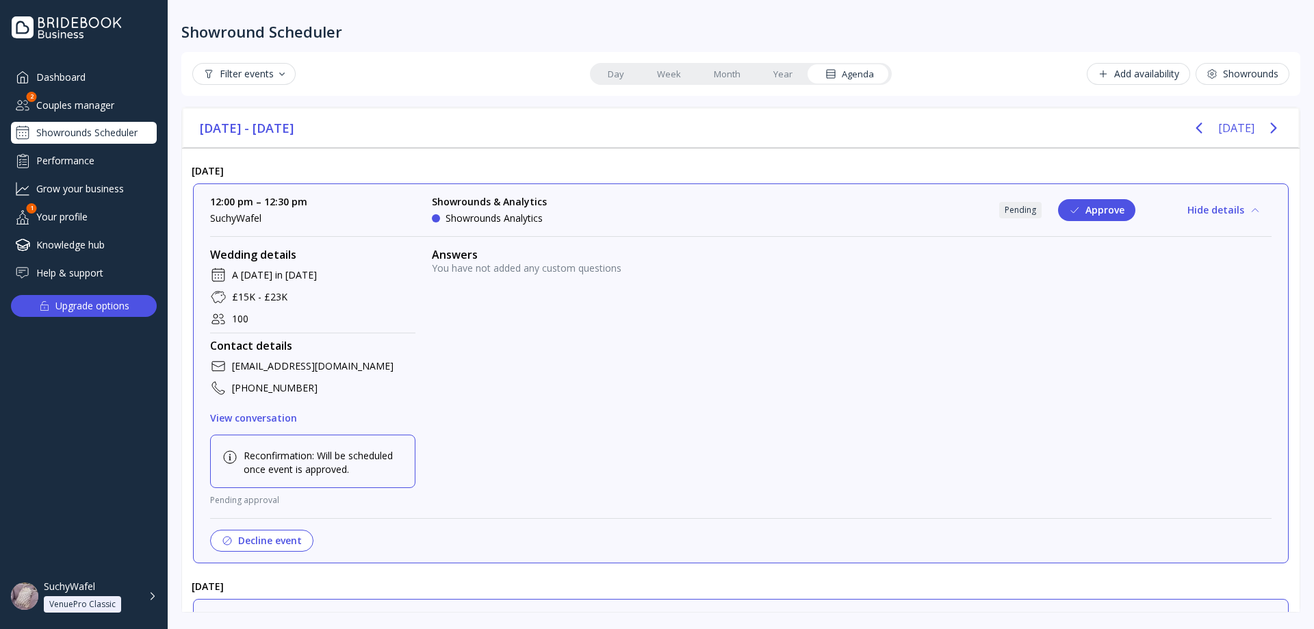
click at [1229, 205] on button "Hide details" at bounding box center [1224, 210] width 95 height 22
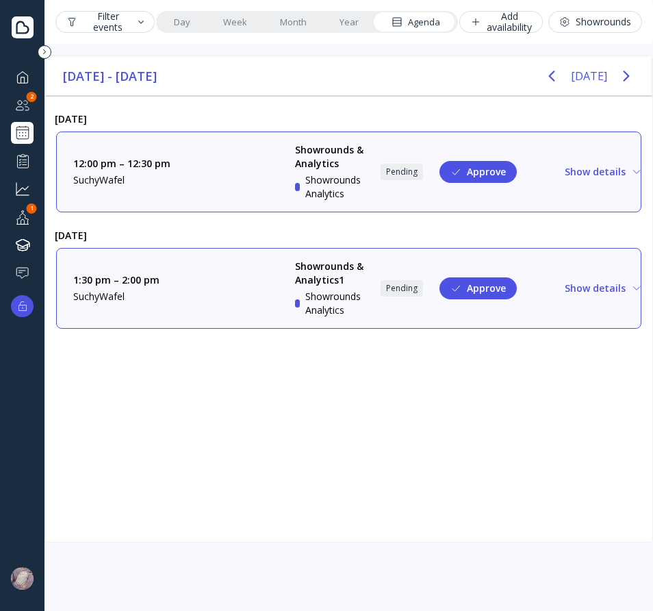
click at [646, 190] on div "12:00 pm – 12:30 pm SuchyWafel Showrounds & Analytics Showrounds Analytics Pend…" at bounding box center [348, 176] width 607 height 93
click at [617, 181] on button "Show details" at bounding box center [603, 172] width 99 height 22
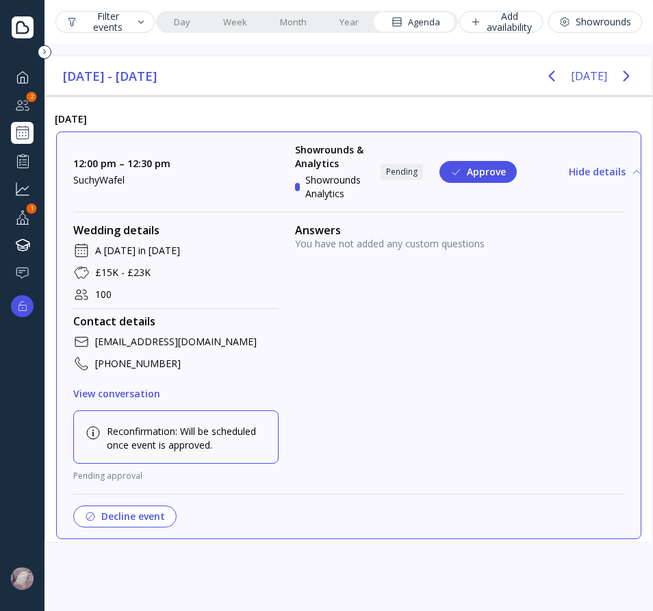
click at [608, 175] on button "Hide details" at bounding box center [605, 172] width 95 height 22
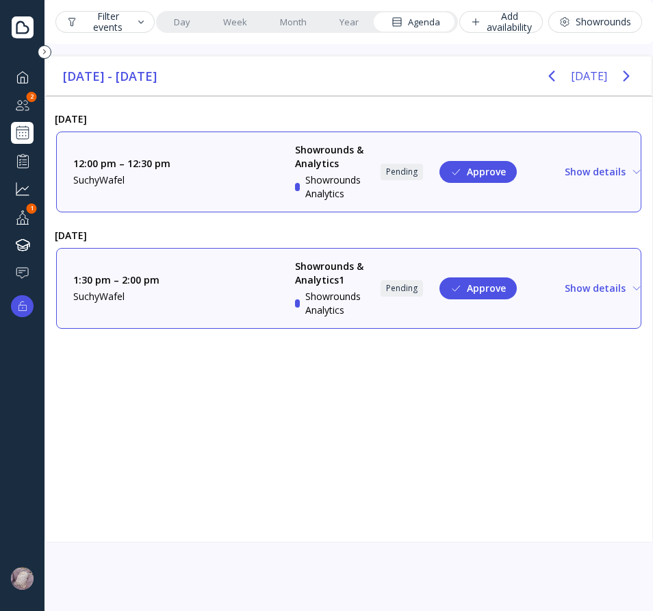
click at [608, 173] on button "Show details" at bounding box center [603, 172] width 99 height 22
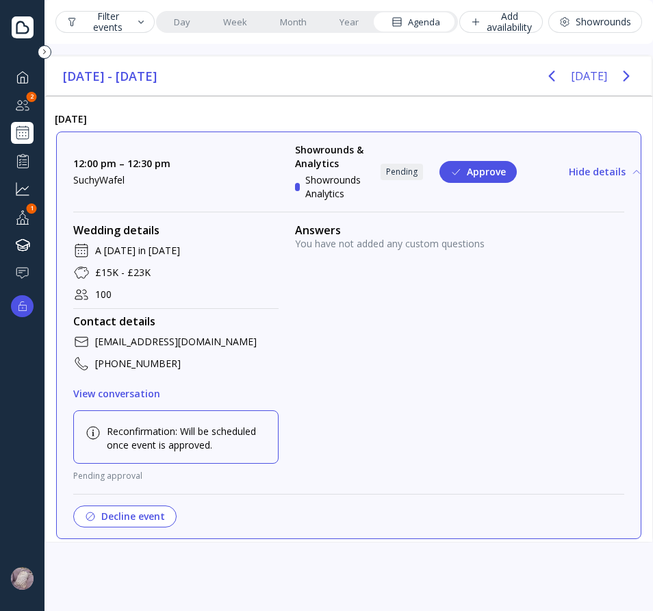
click at [600, 170] on button "Hide details" at bounding box center [605, 172] width 95 height 22
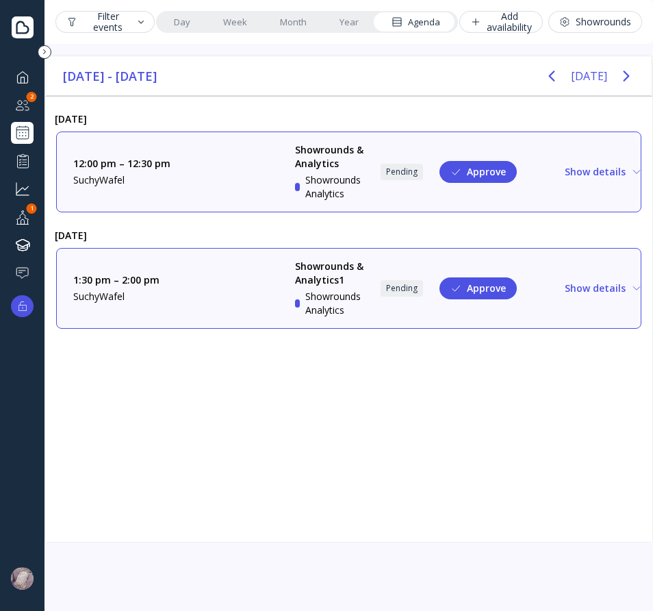
click at [600, 170] on button "Show details" at bounding box center [603, 172] width 99 height 22
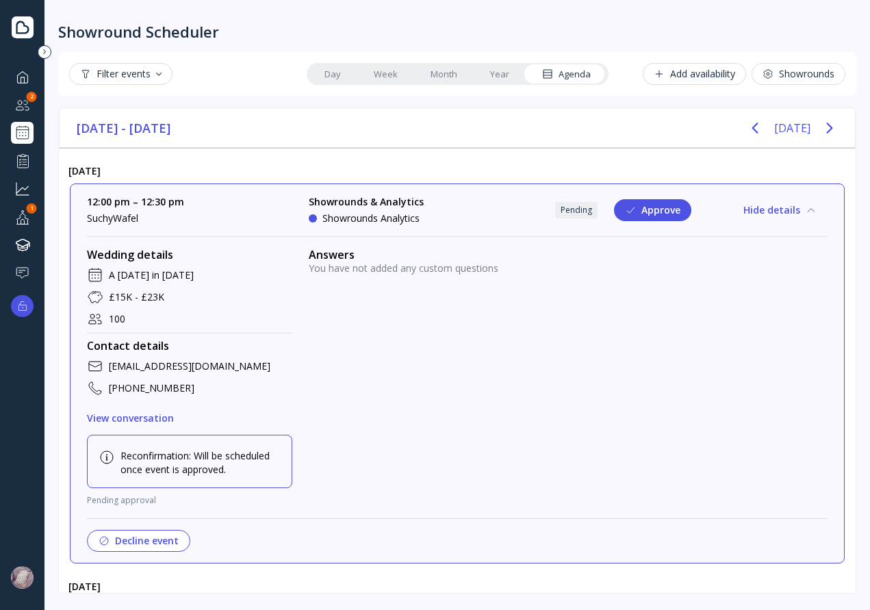
drag, startPoint x: 864, startPoint y: 237, endPoint x: 710, endPoint y: 246, distance: 154.9
click at [710, 246] on div "Showround Scheduler Filter events Day Week Month Year Agenda Add availability S…" at bounding box center [456, 305] width 825 height 610
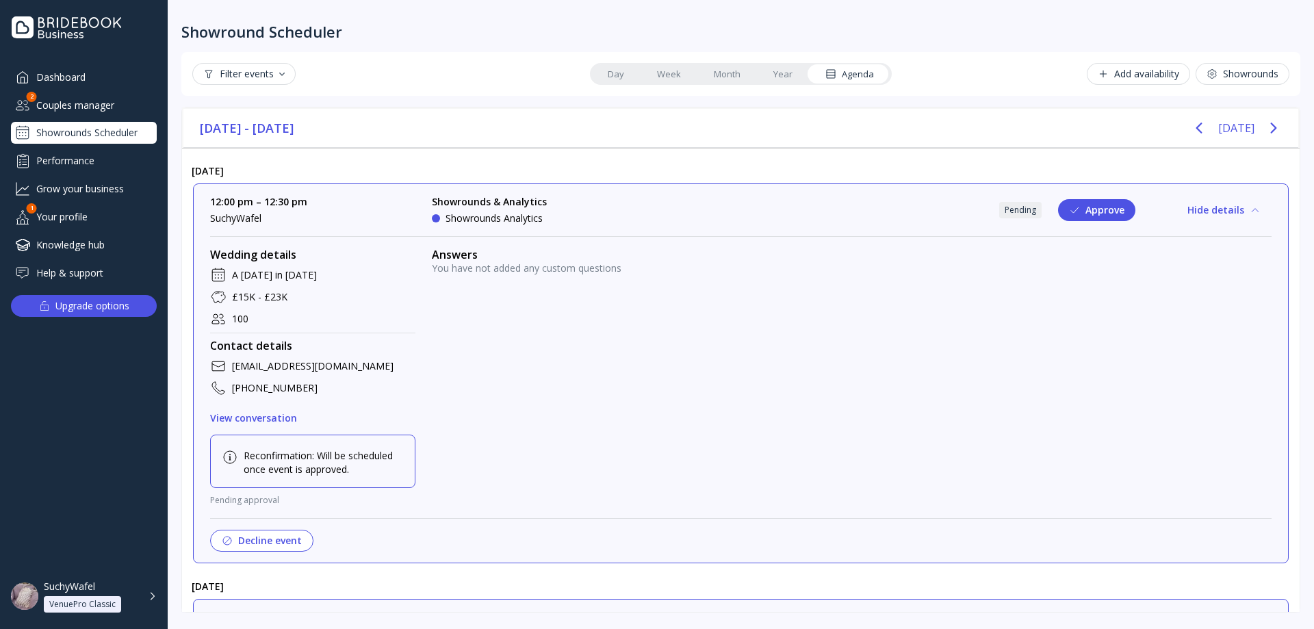
click at [1207, 200] on button "Hide details" at bounding box center [1224, 210] width 95 height 22
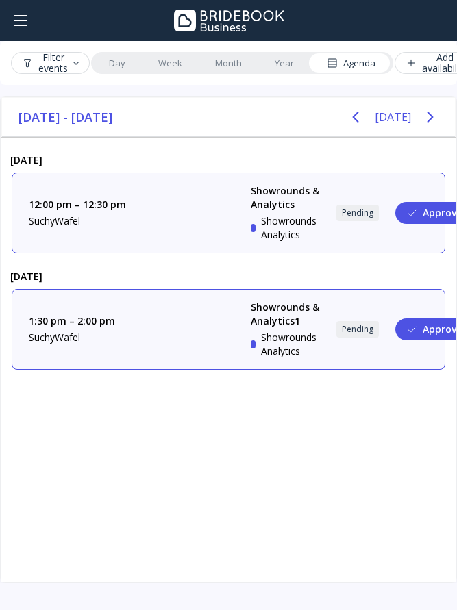
click at [383, 243] on div "12:00 pm – 12:30 pm SuchyWafel Showrounds & Analytics Showrounds Analytics Pend…" at bounding box center [228, 212] width 433 height 81
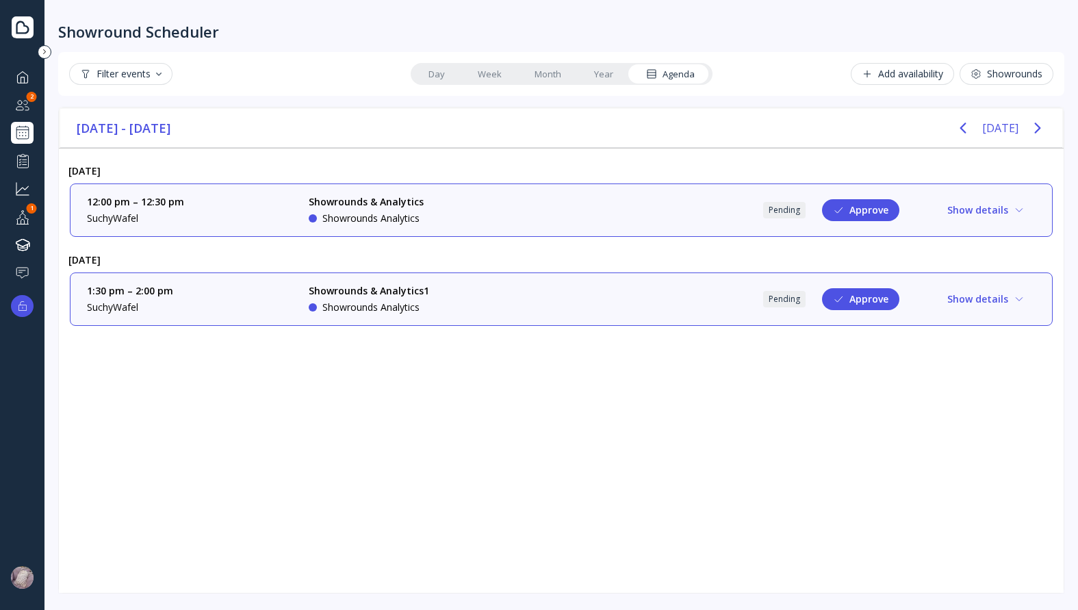
click at [985, 198] on div "12:00 pm – 12:30 pm SuchyWafel Showrounds & Analytics Showrounds Analytics Pend…" at bounding box center [561, 210] width 949 height 30
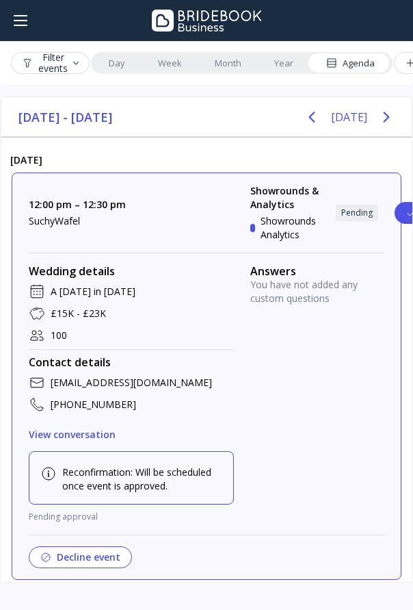
click at [364, 322] on div "Answers You have not added any custom questions" at bounding box center [318, 393] width 134 height 259
click at [220, 247] on div "Wedding details A [DATE] in [DATE] £15K - £23K 100 Contact details [EMAIL_ADDRE…" at bounding box center [207, 405] width 356 height 326
drag, startPoint x: 327, startPoint y: 350, endPoint x: 252, endPoint y: 423, distance: 105.0
click at [323, 355] on div "Answers You have not added any custom questions" at bounding box center [318, 393] width 134 height 259
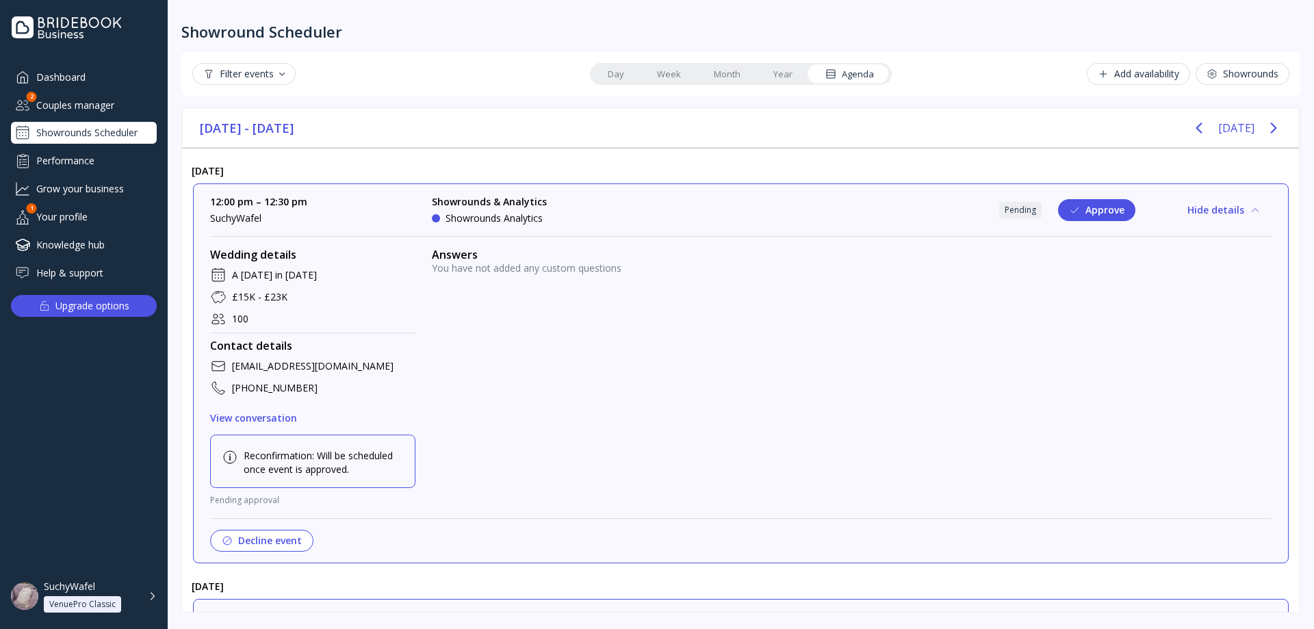
click at [82, 138] on div "Showrounds Scheduler" at bounding box center [84, 133] width 146 height 22
click at [83, 112] on div "Couples manager" at bounding box center [84, 105] width 146 height 23
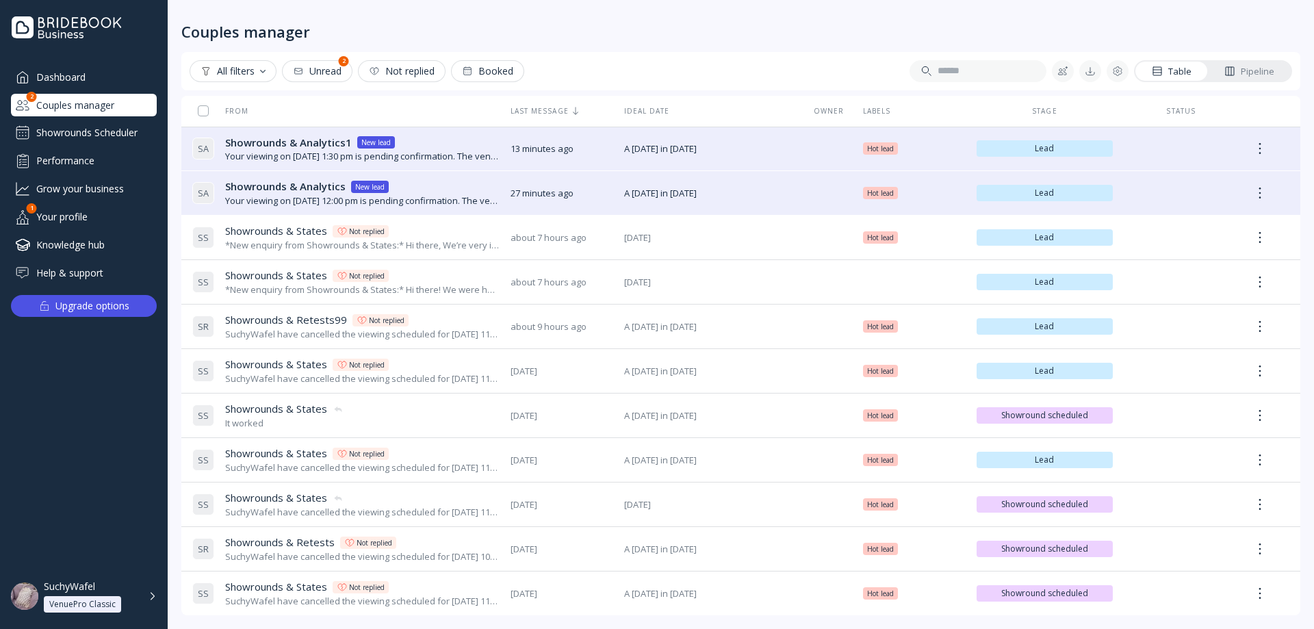
click at [84, 131] on div "Showrounds Scheduler" at bounding box center [84, 133] width 146 height 22
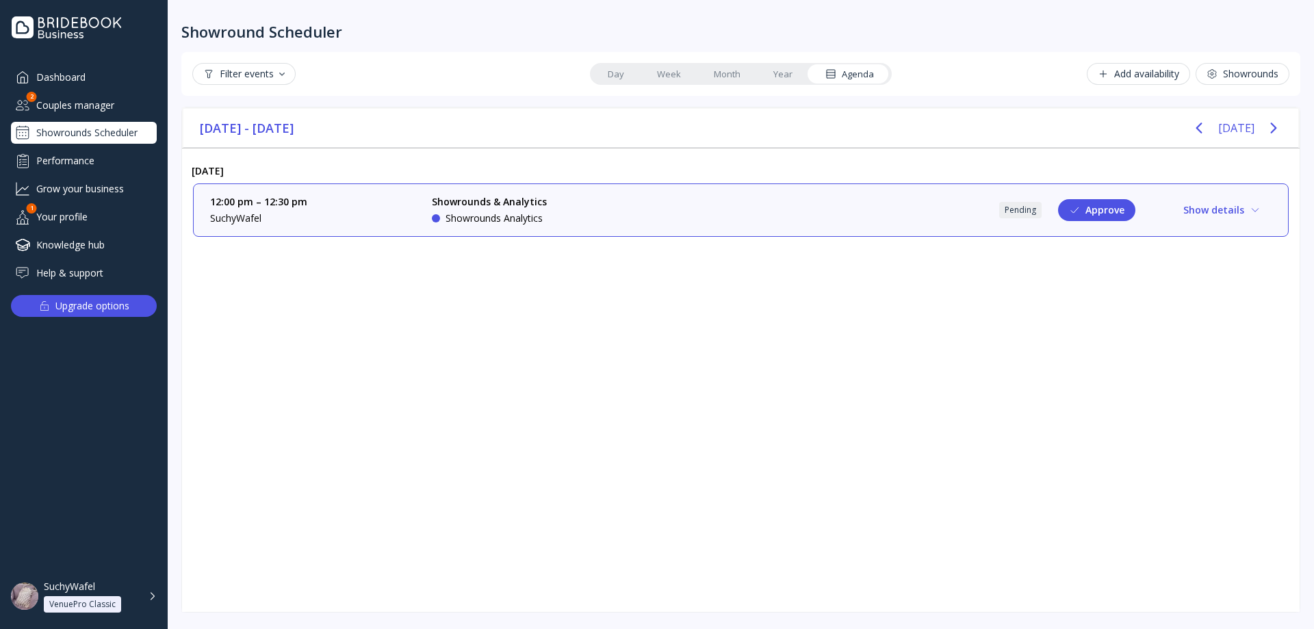
click at [791, 67] on link "Year" at bounding box center [783, 73] width 52 height 19
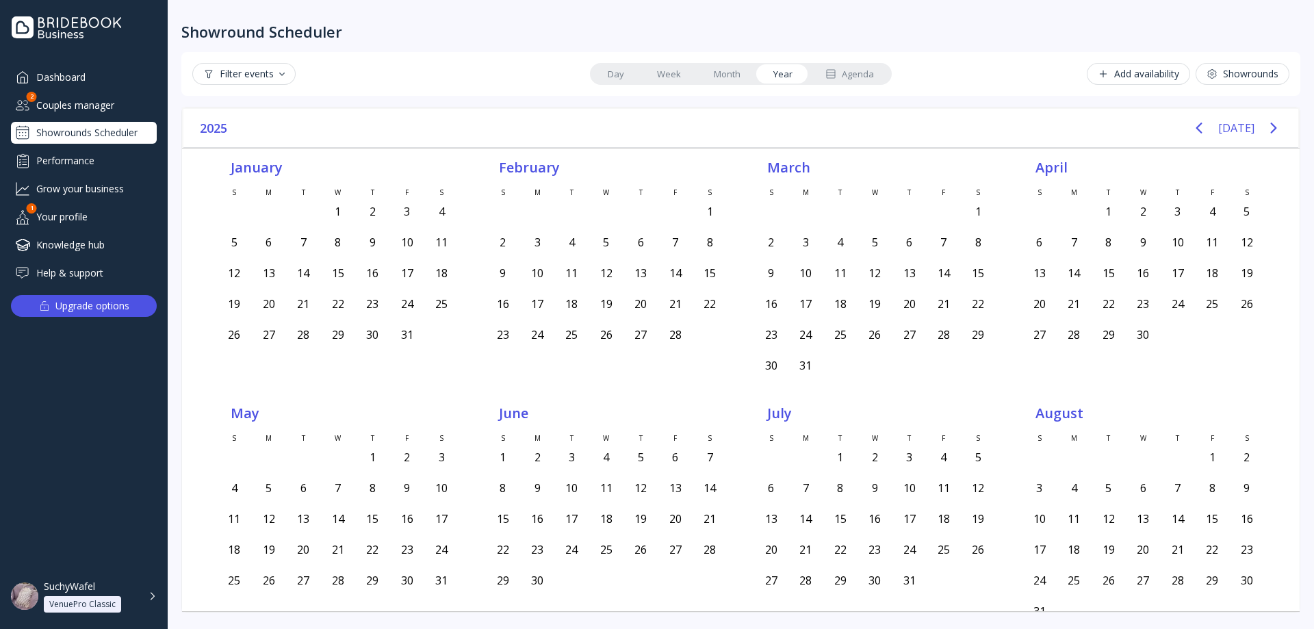
click at [860, 68] on div "Agenda" at bounding box center [849, 74] width 49 height 13
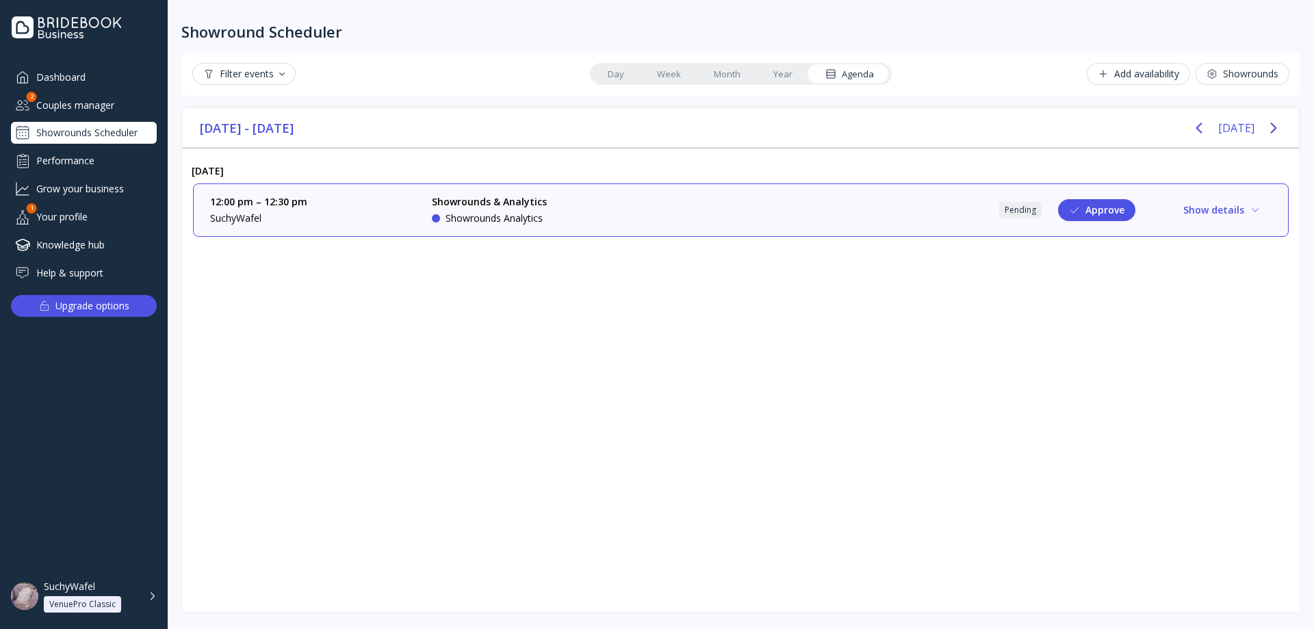
click at [783, 79] on link "Year" at bounding box center [783, 73] width 52 height 19
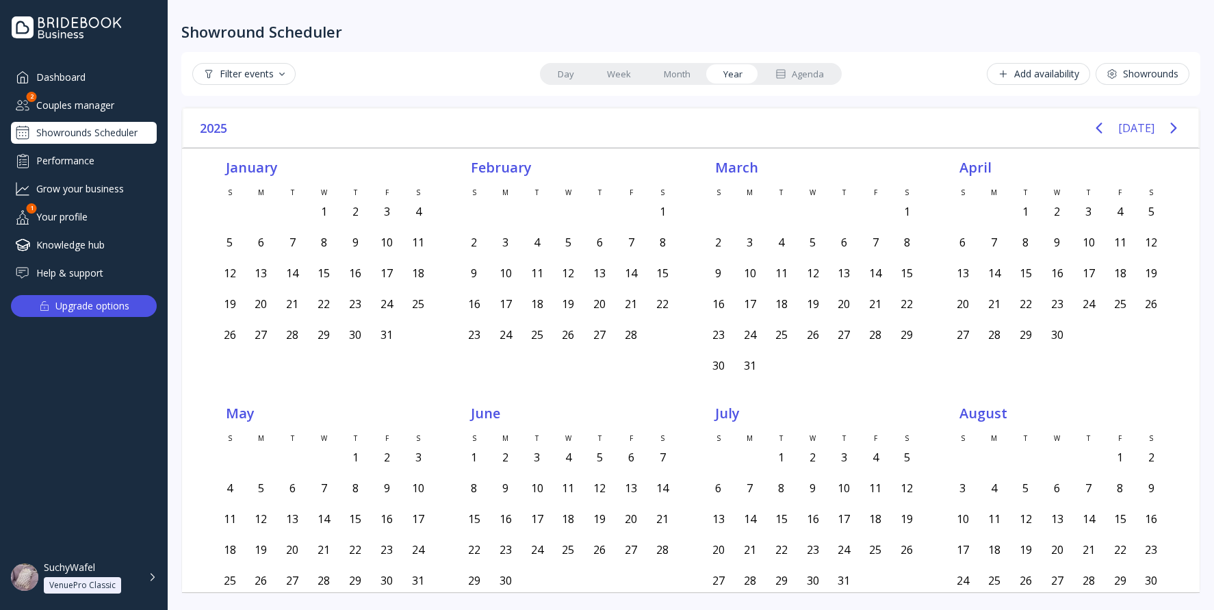
click at [803, 62] on div "Filter events Day Week Month Year Agenda Add availability Showrounds" at bounding box center [690, 74] width 1019 height 44
click at [812, 63] on div "Day Week Month Year Agenda" at bounding box center [691, 74] width 302 height 22
click at [812, 66] on link "Agenda" at bounding box center [799, 73] width 81 height 19
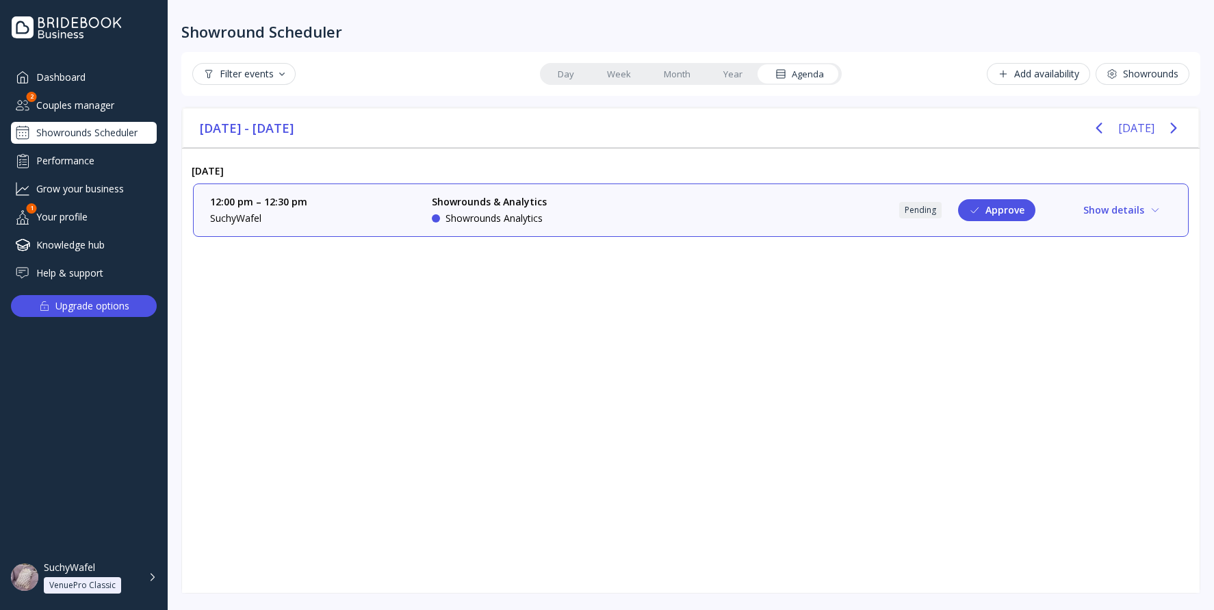
click at [739, 79] on link "Year" at bounding box center [733, 73] width 52 height 19
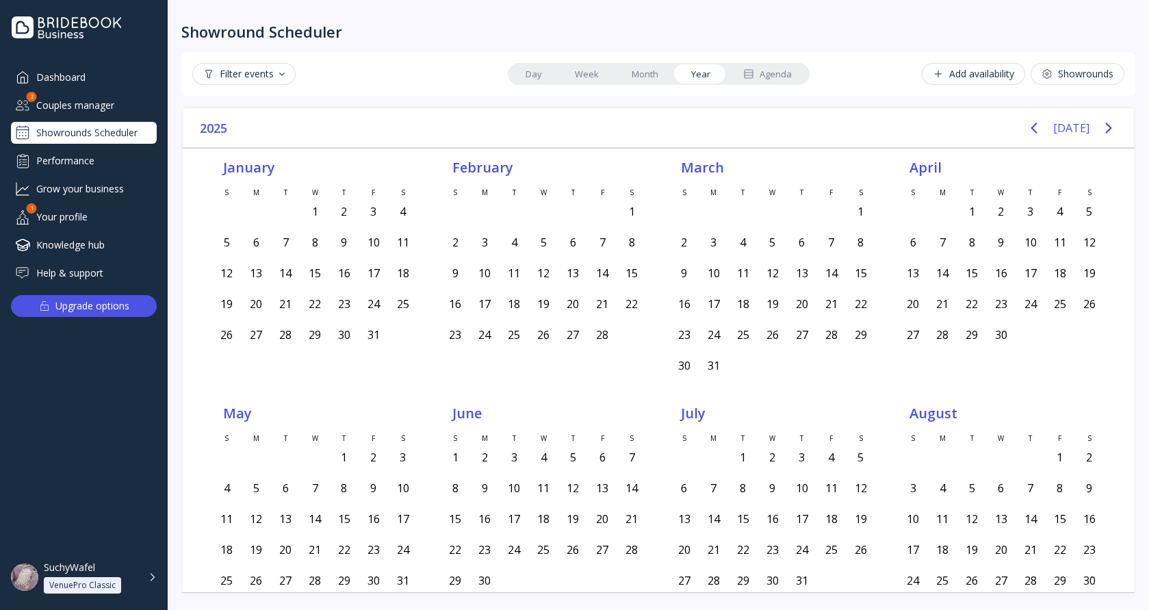
click at [648, 70] on link "Month" at bounding box center [645, 73] width 60 height 19
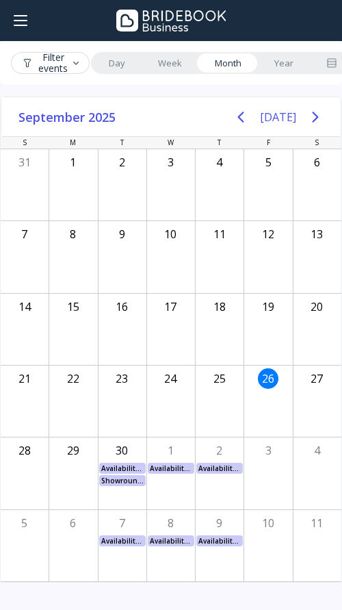
click at [163, 64] on link "Week" at bounding box center [170, 62] width 57 height 19
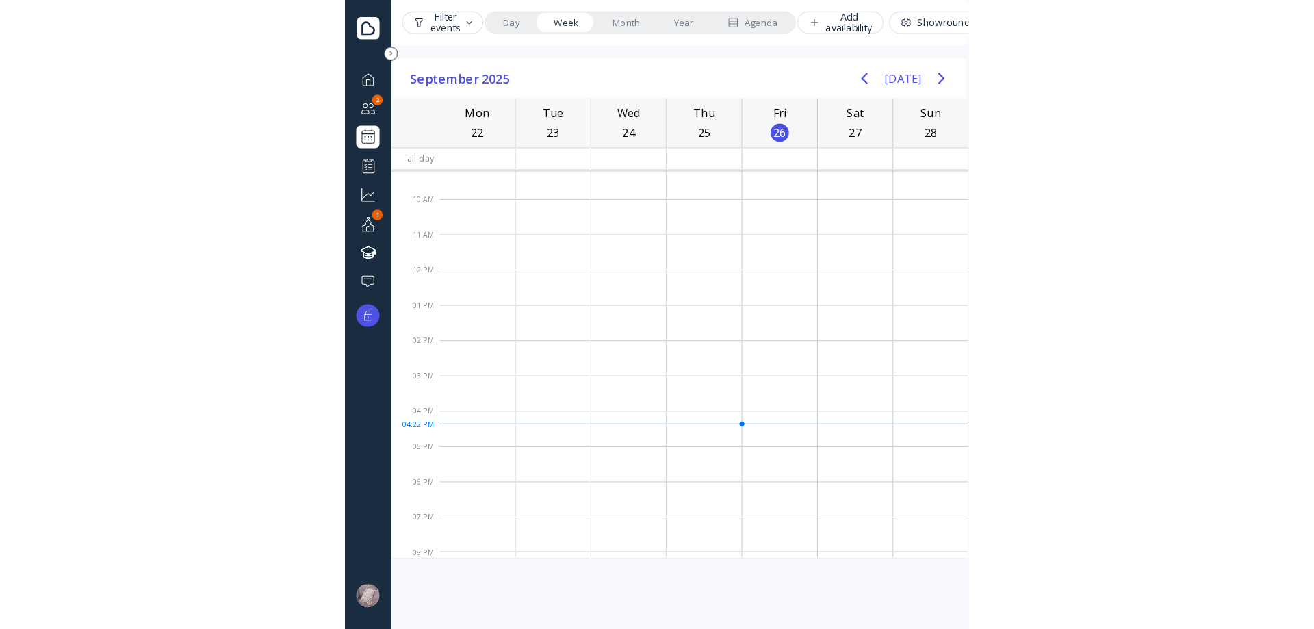
scroll to position [21, 0]
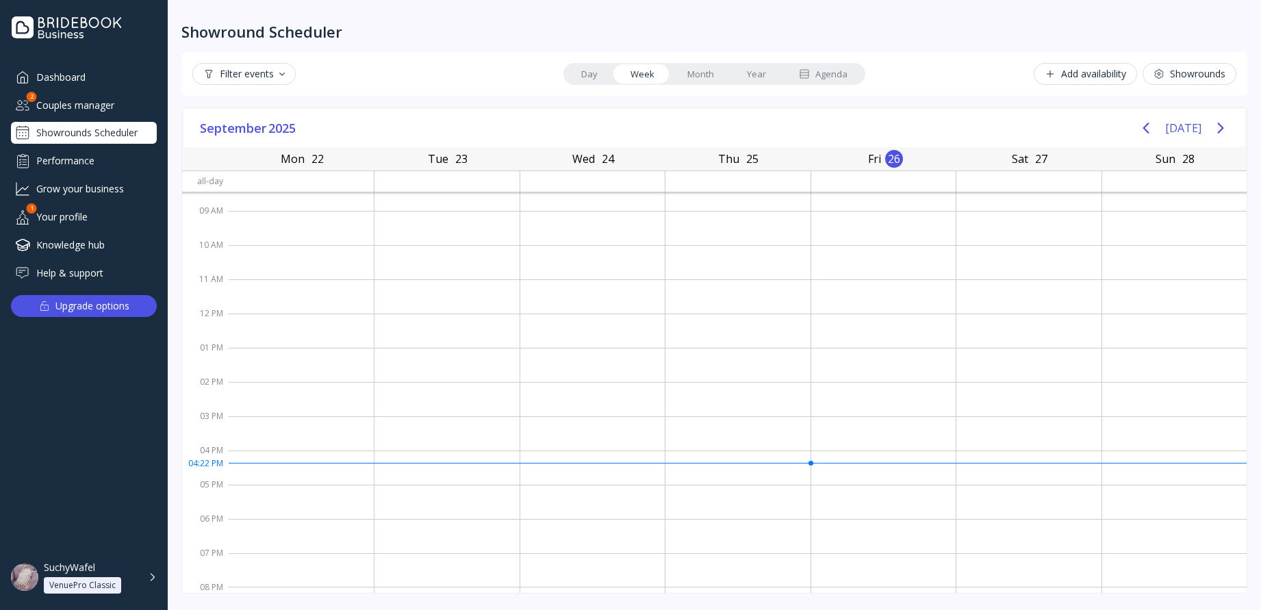
click at [832, 73] on div "Agenda" at bounding box center [823, 74] width 49 height 13
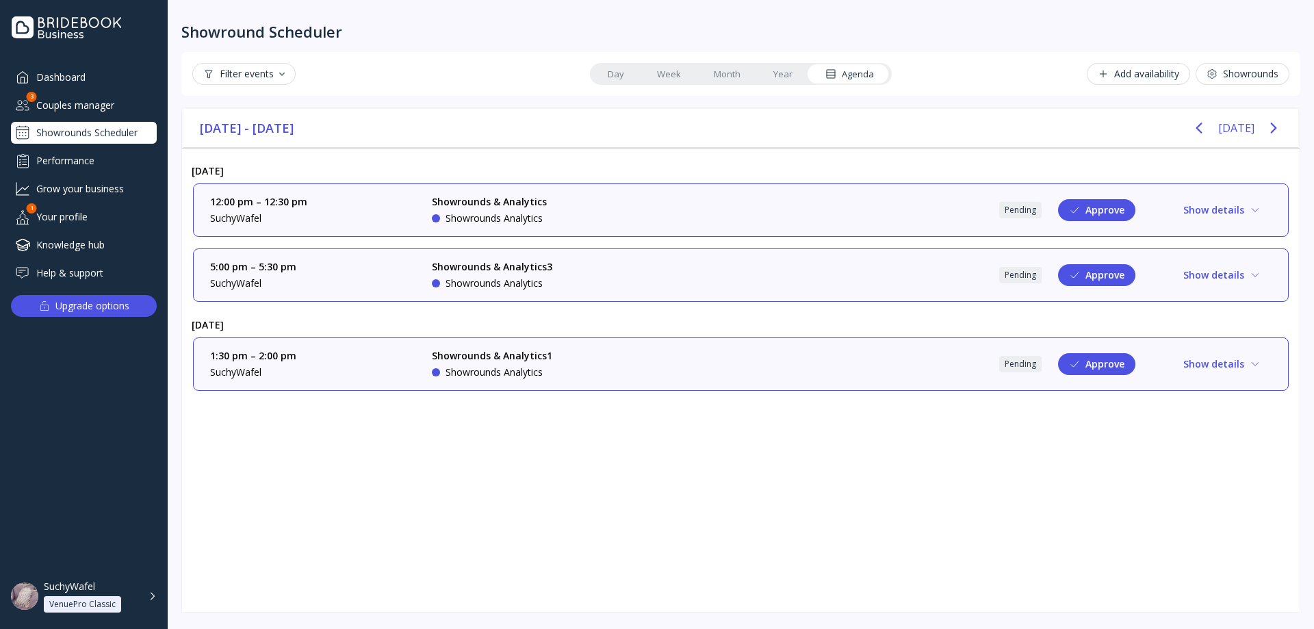
click at [103, 104] on div "Couples manager" at bounding box center [84, 105] width 146 height 23
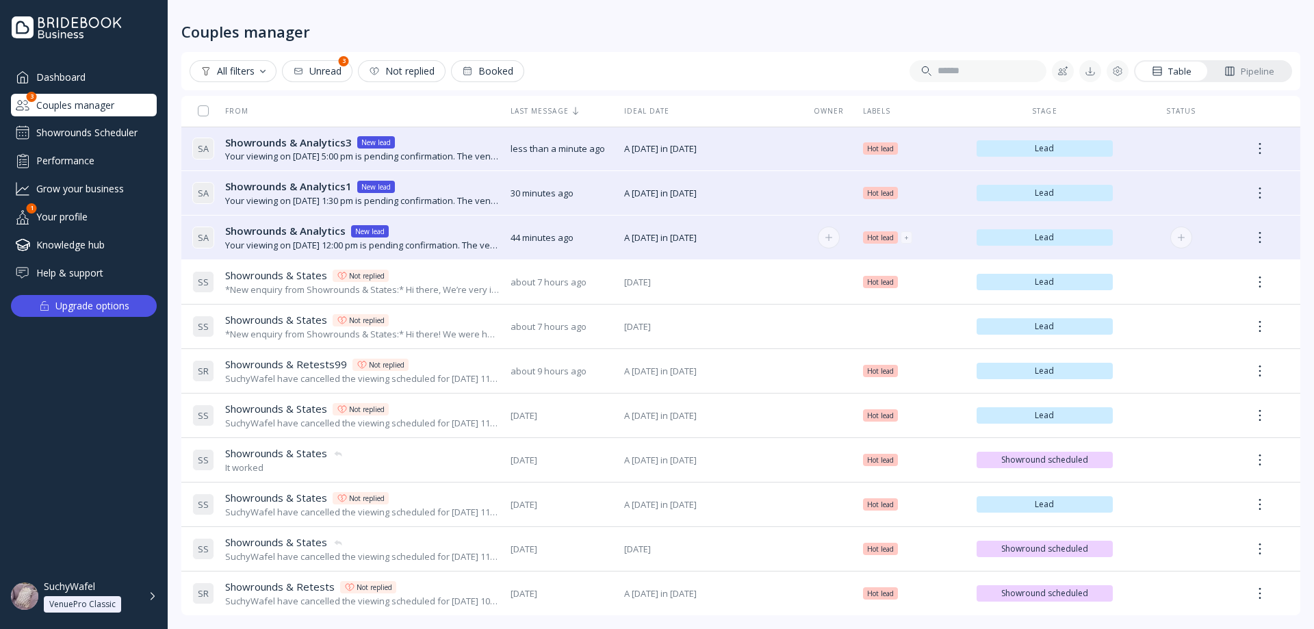
click at [439, 242] on div "Your viewing on [DATE] 12:00 pm is pending confirmation. The venue will approve…" at bounding box center [362, 245] width 274 height 13
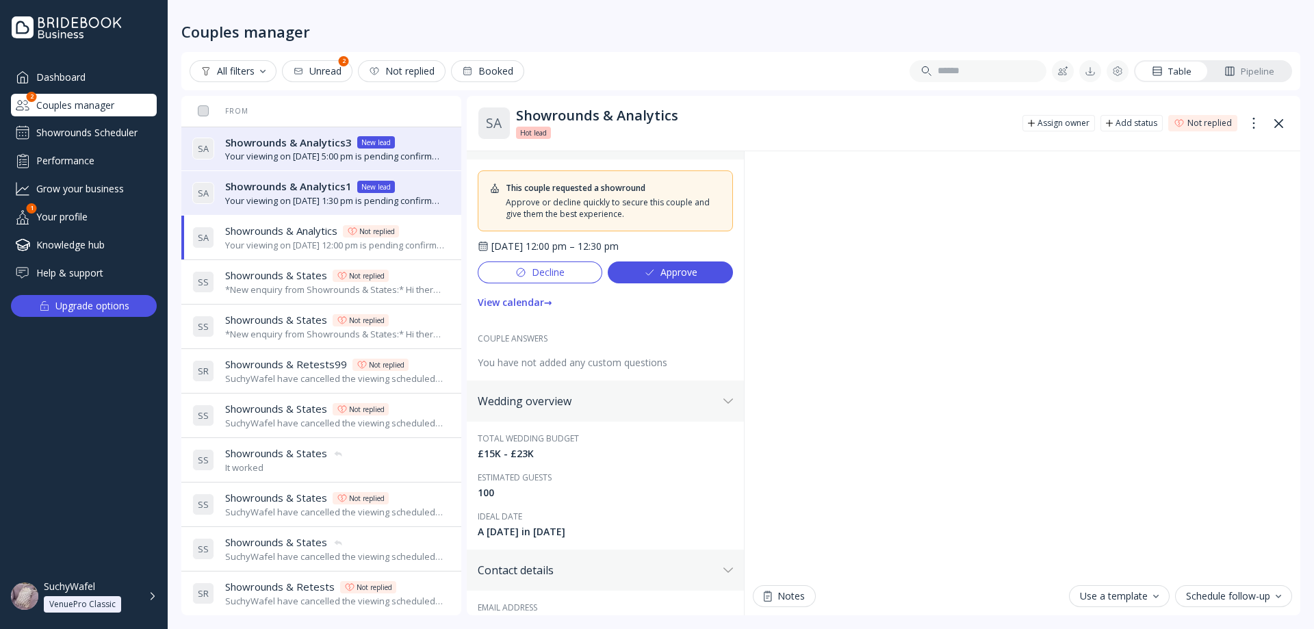
scroll to position [57, 0]
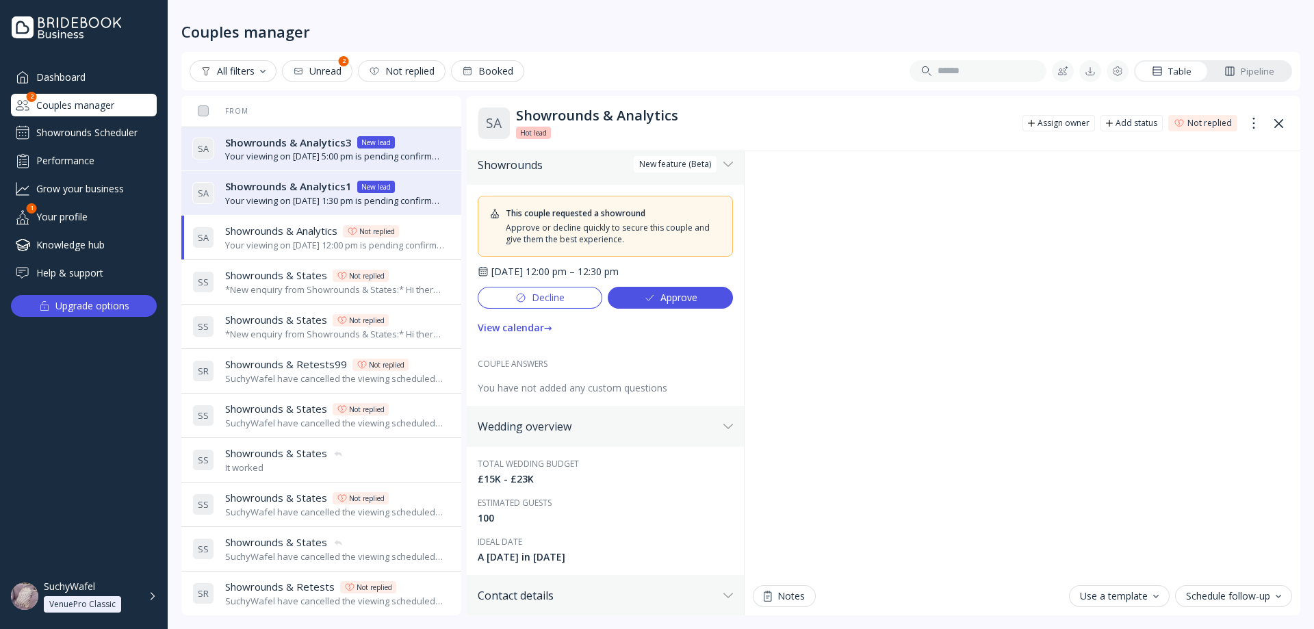
click at [311, 192] on span "Showrounds & Analytics1" at bounding box center [288, 186] width 127 height 14
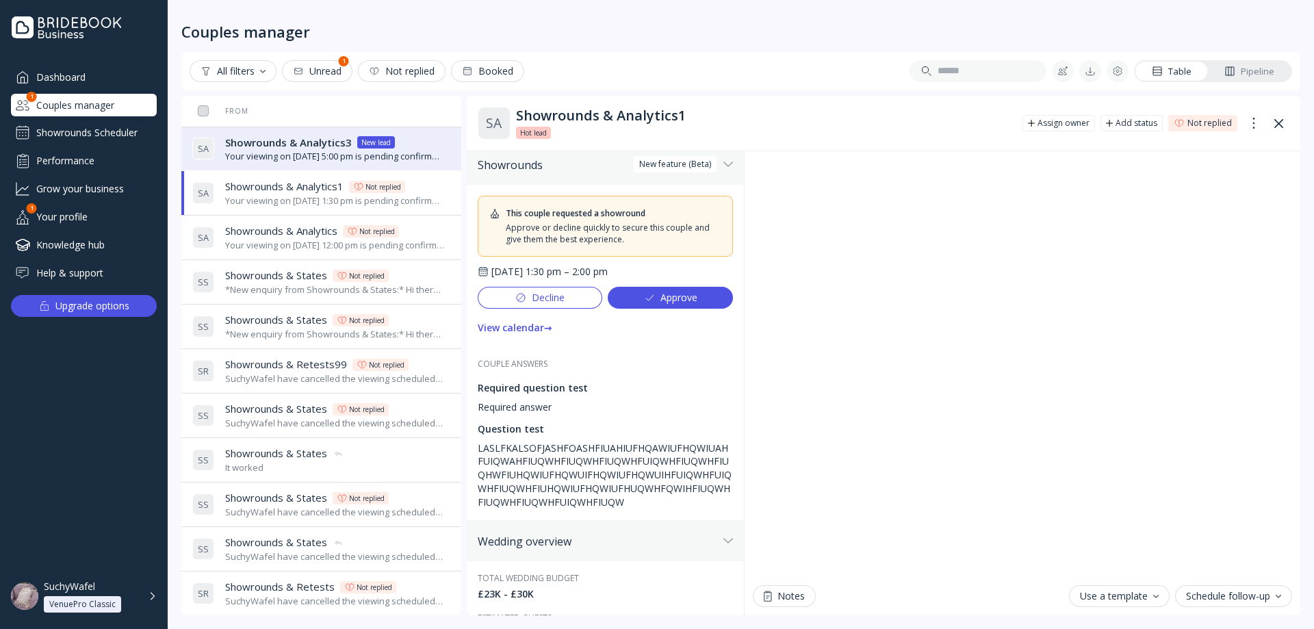
click at [296, 160] on div "Your viewing on [DATE] 5:00 pm is pending confirmation. The venue will approve …" at bounding box center [335, 156] width 220 height 13
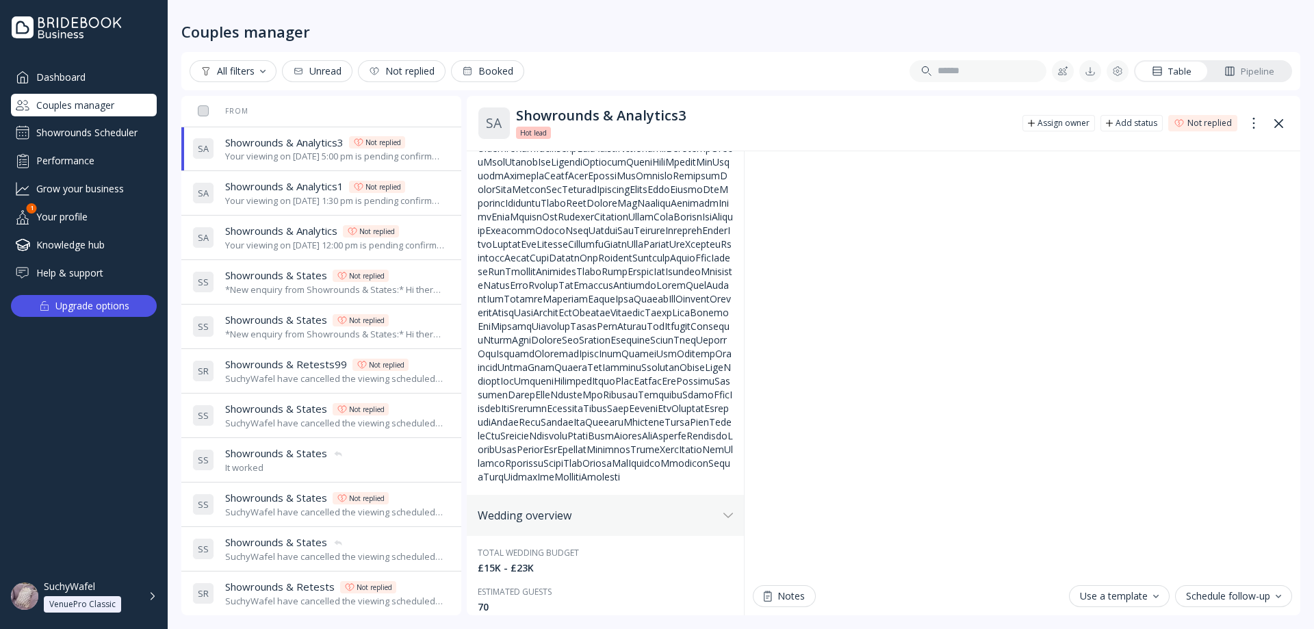
scroll to position [890, 0]
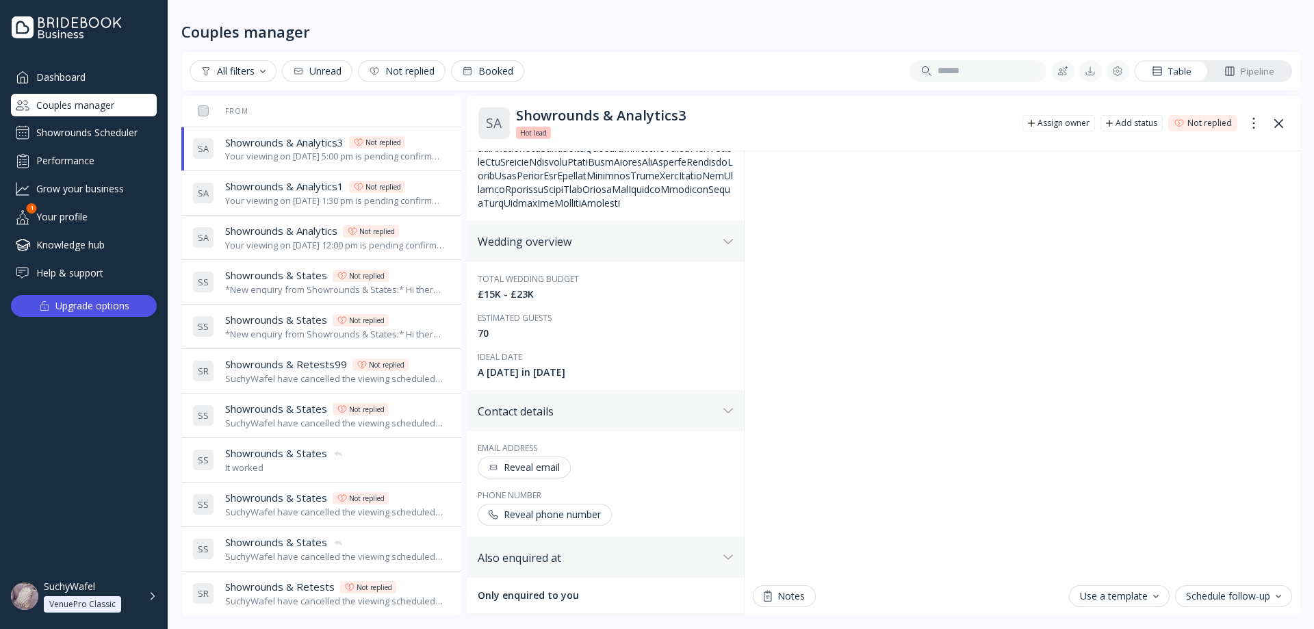
click at [109, 128] on div "Showrounds Scheduler" at bounding box center [84, 133] width 146 height 22
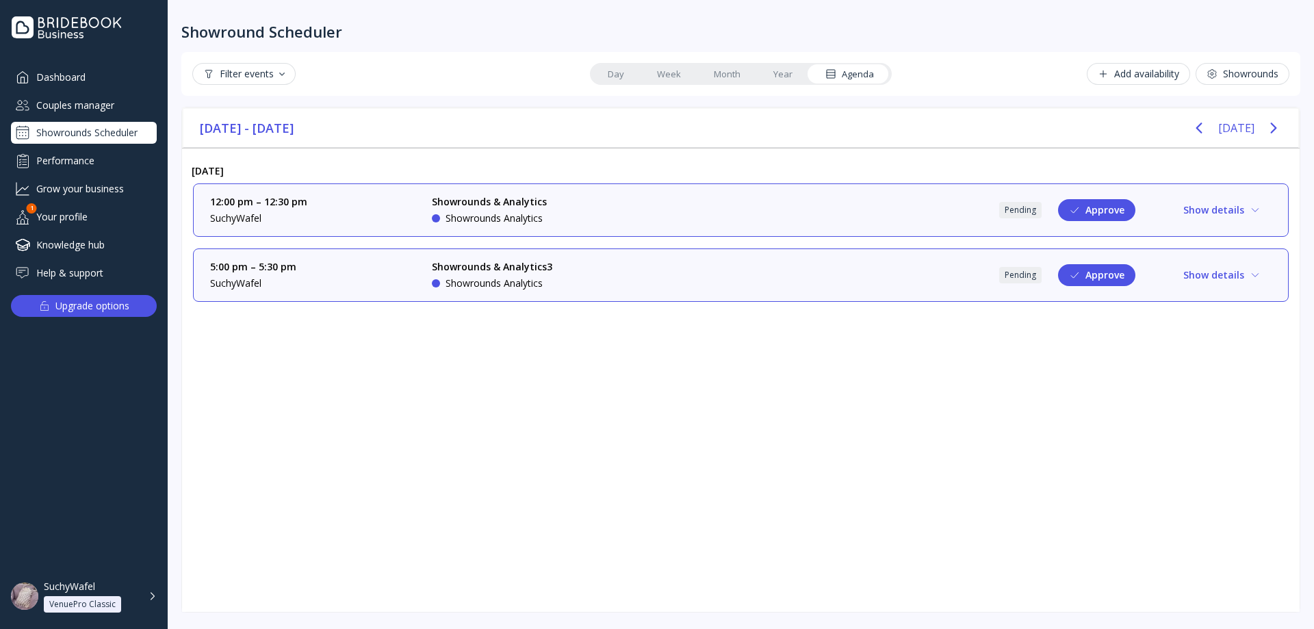
click at [854, 77] on div "Agenda" at bounding box center [849, 74] width 49 height 13
click at [799, 74] on link "Year" at bounding box center [783, 73] width 52 height 19
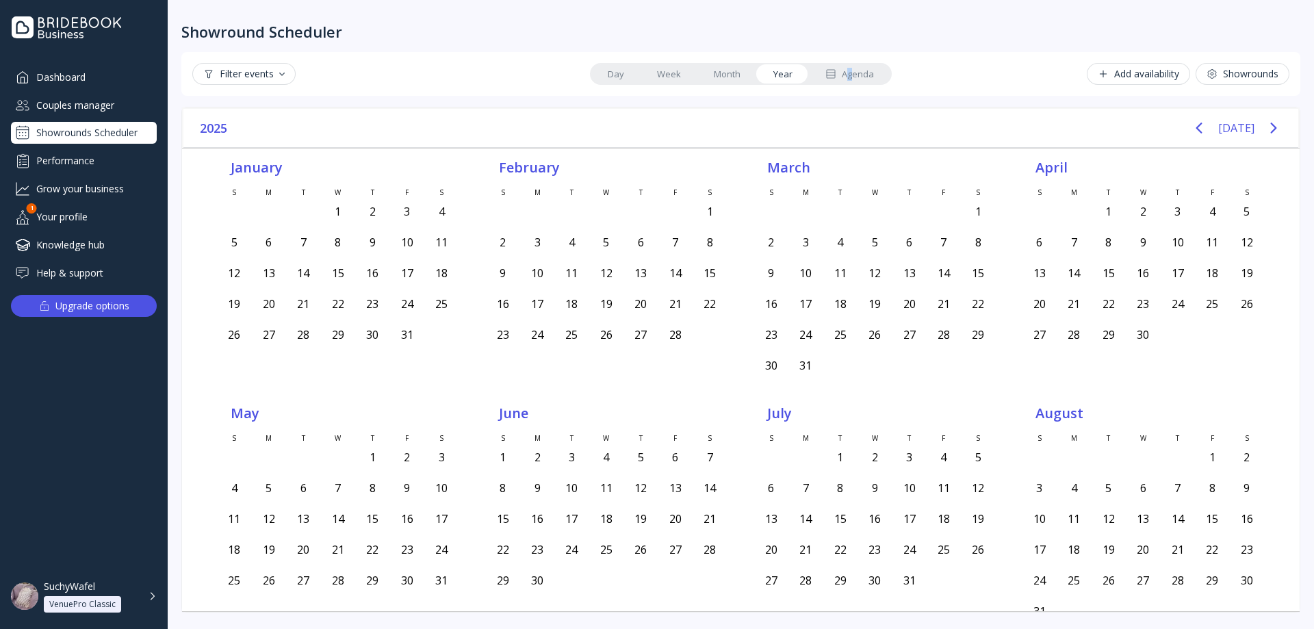
click at [851, 76] on div "Agenda" at bounding box center [849, 74] width 49 height 13
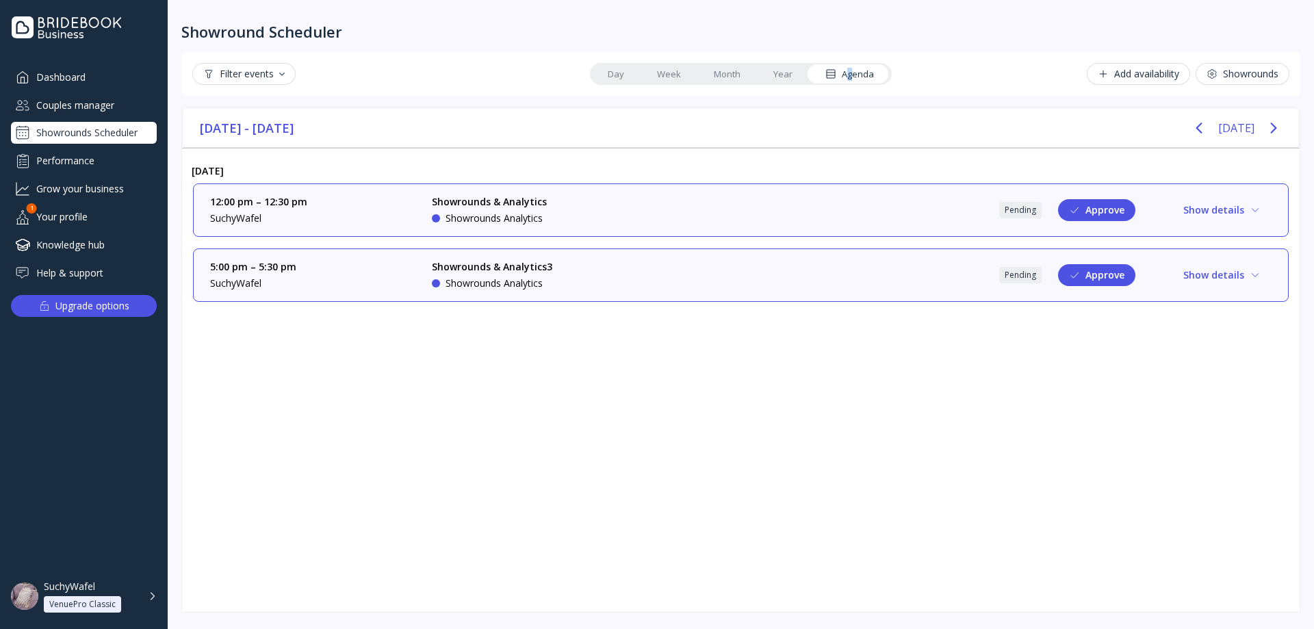
click at [674, 285] on div "5:00 pm – 5:30 pm SuchyWafel Showrounds & Analytics3 Showrounds Analytics Pendi…" at bounding box center [741, 275] width 1062 height 30
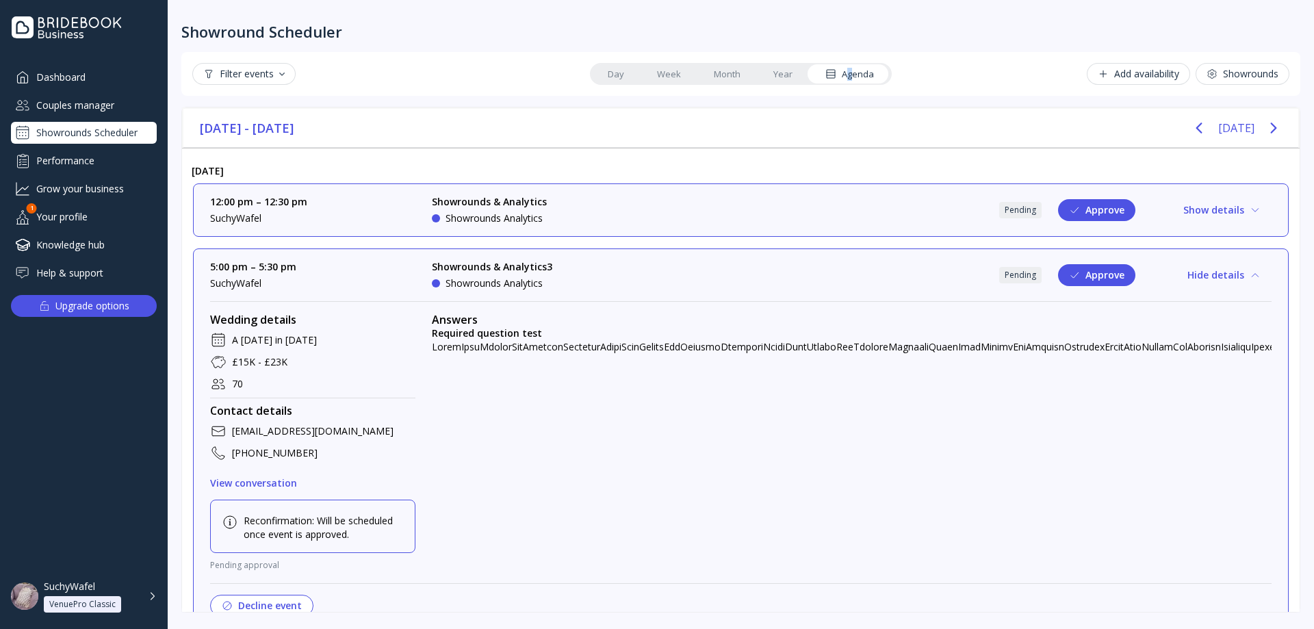
click at [627, 215] on div "Showrounds & Analytics Showrounds Analytics" at bounding box center [534, 210] width 205 height 30
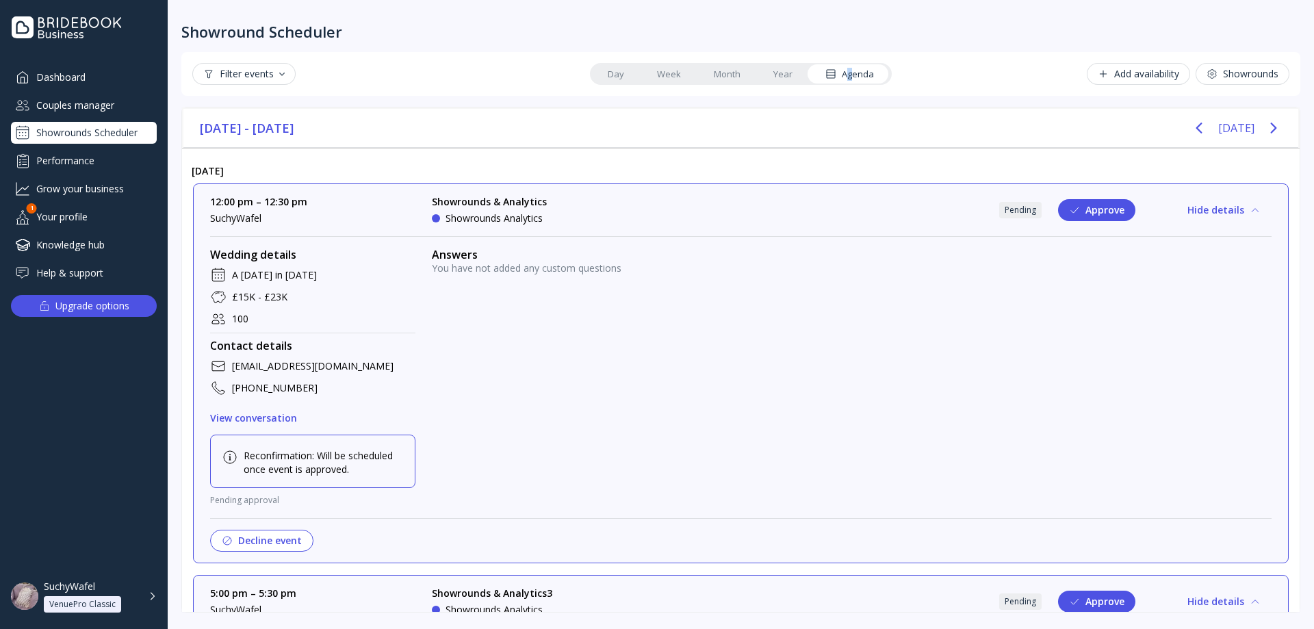
click at [626, 216] on div "Showrounds & Analytics Showrounds Analytics" at bounding box center [534, 210] width 205 height 30
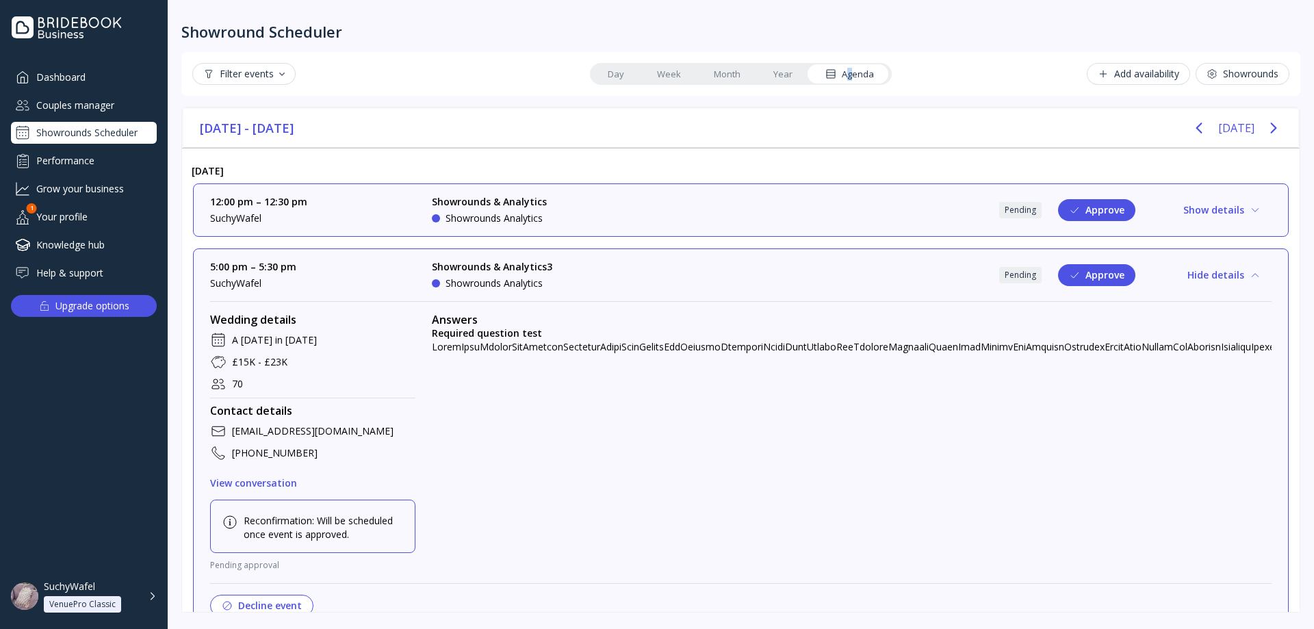
click at [611, 217] on div "Showrounds & Analytics Showrounds Analytics" at bounding box center [534, 210] width 205 height 30
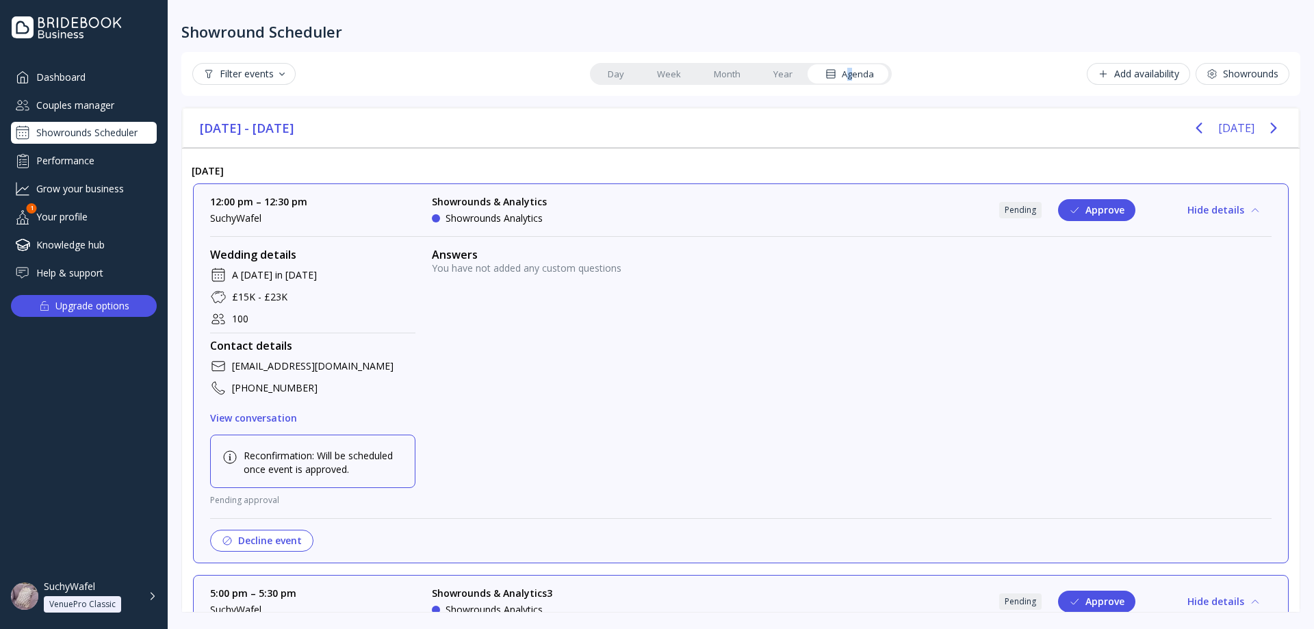
click at [611, 222] on div "Showrounds & Analytics Showrounds Analytics" at bounding box center [534, 210] width 205 height 30
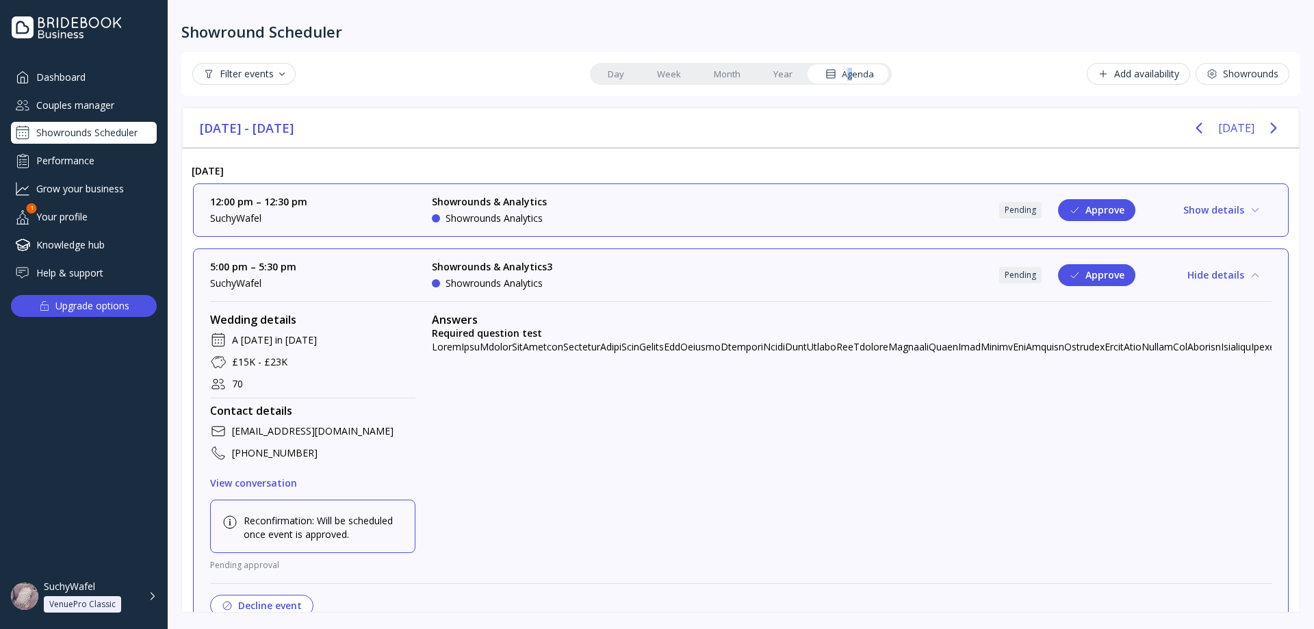
click at [669, 214] on div "12:00 pm – 12:30 pm SuchyWafel Showrounds & Analytics Showrounds Analytics Pend…" at bounding box center [741, 210] width 1062 height 30
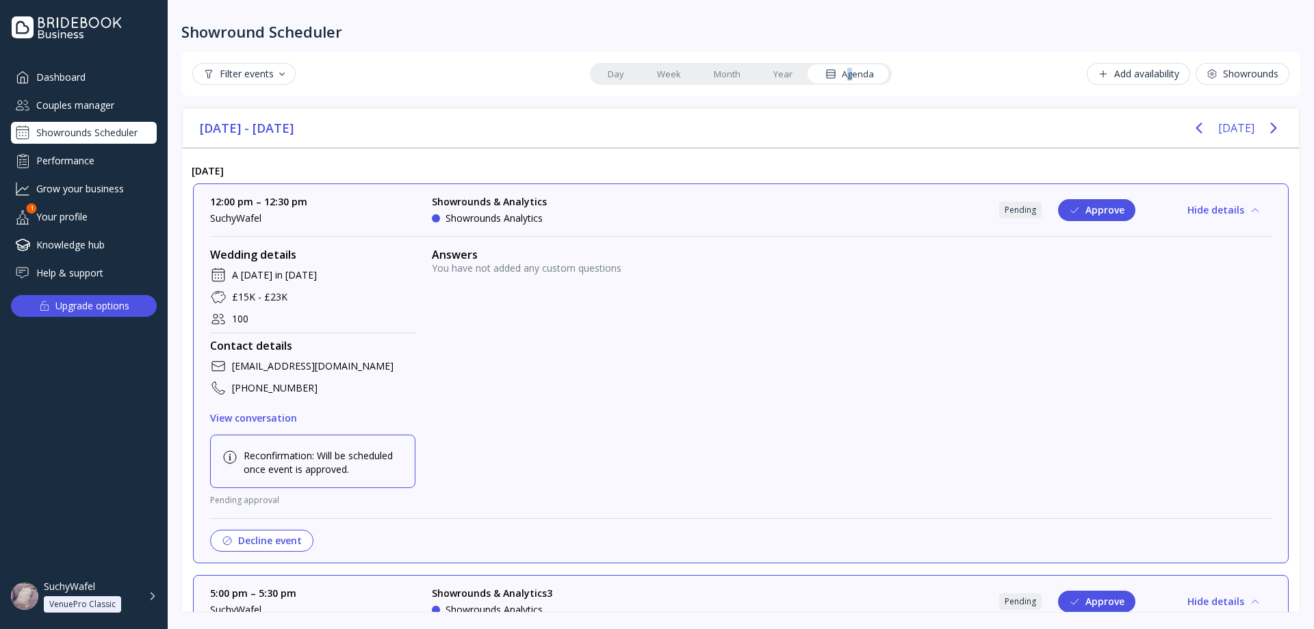
click at [642, 219] on div "12:00 pm – 12:30 pm SuchyWafel Showrounds & Analytics Showrounds Analytics Pend…" at bounding box center [741, 210] width 1062 height 30
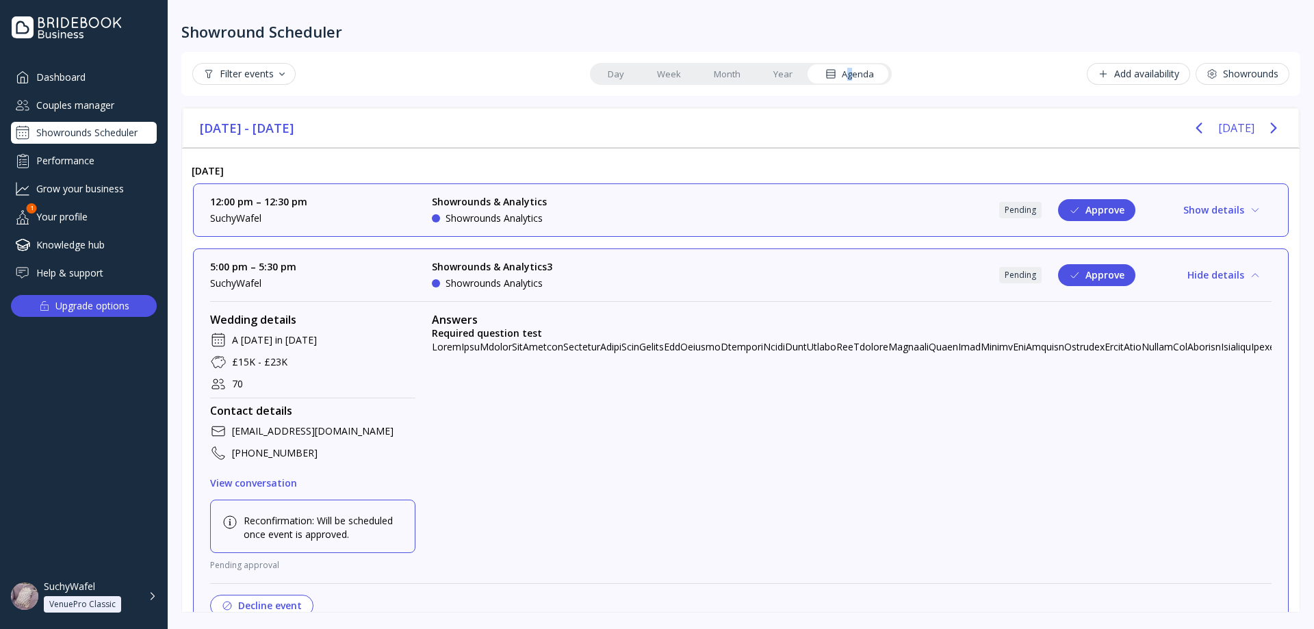
click at [1084, 210] on button "Approve" at bounding box center [1096, 210] width 77 height 22
click at [845, 220] on div "12:00 pm – 12:30 pm SuchyWafel Showrounds & Analytics Showrounds Analytics Pend…" at bounding box center [741, 210] width 1062 height 30
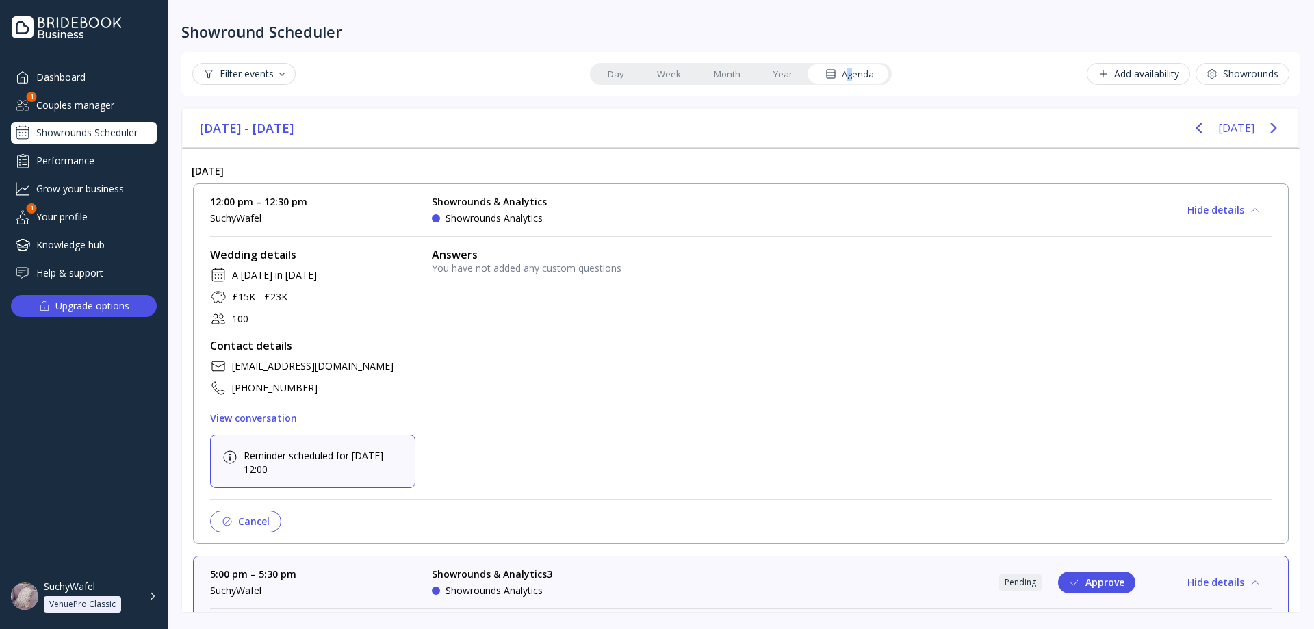
click at [835, 211] on div "12:00 pm – 12:30 pm SuchyWafel Showrounds & Analytics Showrounds Analytics Appr…" at bounding box center [741, 210] width 1062 height 30
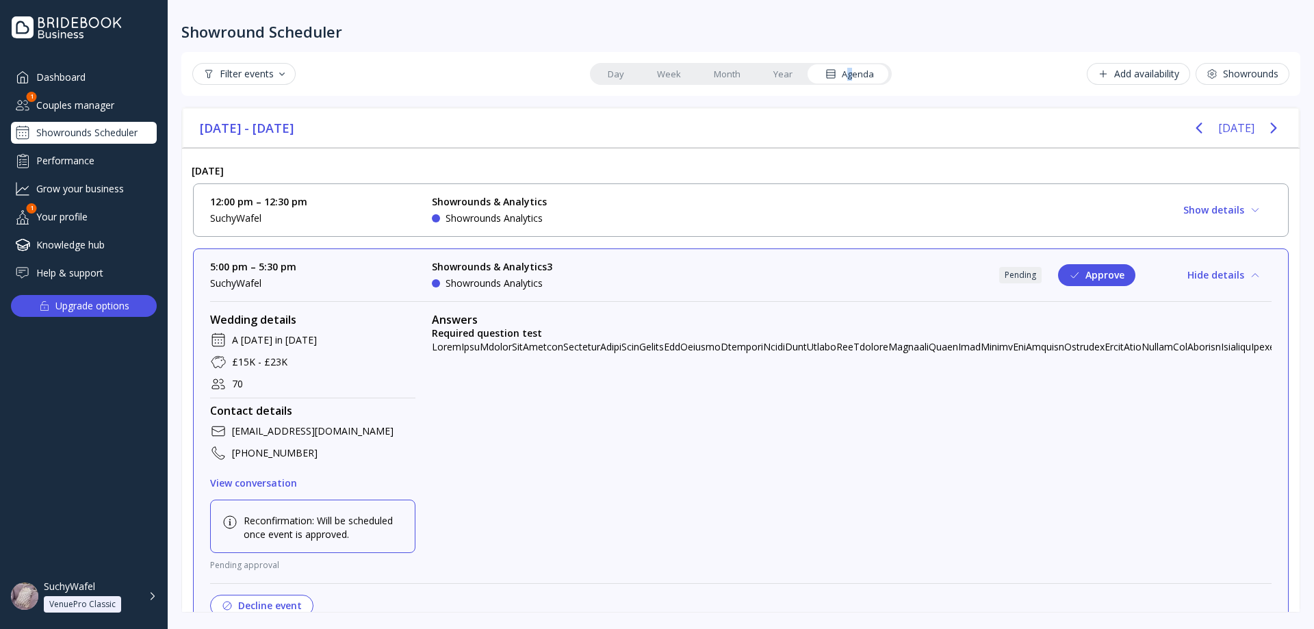
click at [835, 211] on div "12:00 pm – 12:30 pm SuchyWafel Showrounds & Analytics Showrounds Analytics Appr…" at bounding box center [741, 210] width 1062 height 30
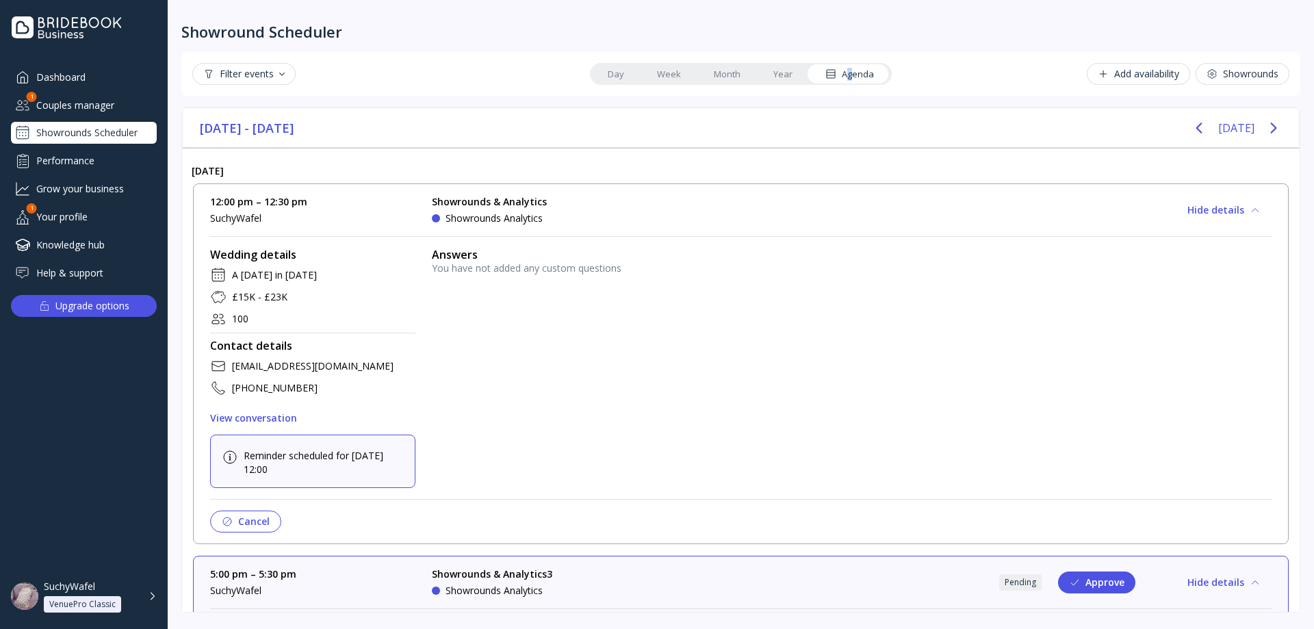
click at [862, 232] on div "Wedding details A [DATE] in [DATE] £15K - £23K 100 Contact details [EMAIL_ADDRE…" at bounding box center [741, 378] width 1062 height 307
click at [906, 195] on div "12:00 pm – 12:30 pm SuchyWafel Showrounds & Analytics Showrounds Analytics Appr…" at bounding box center [741, 210] width 1062 height 30
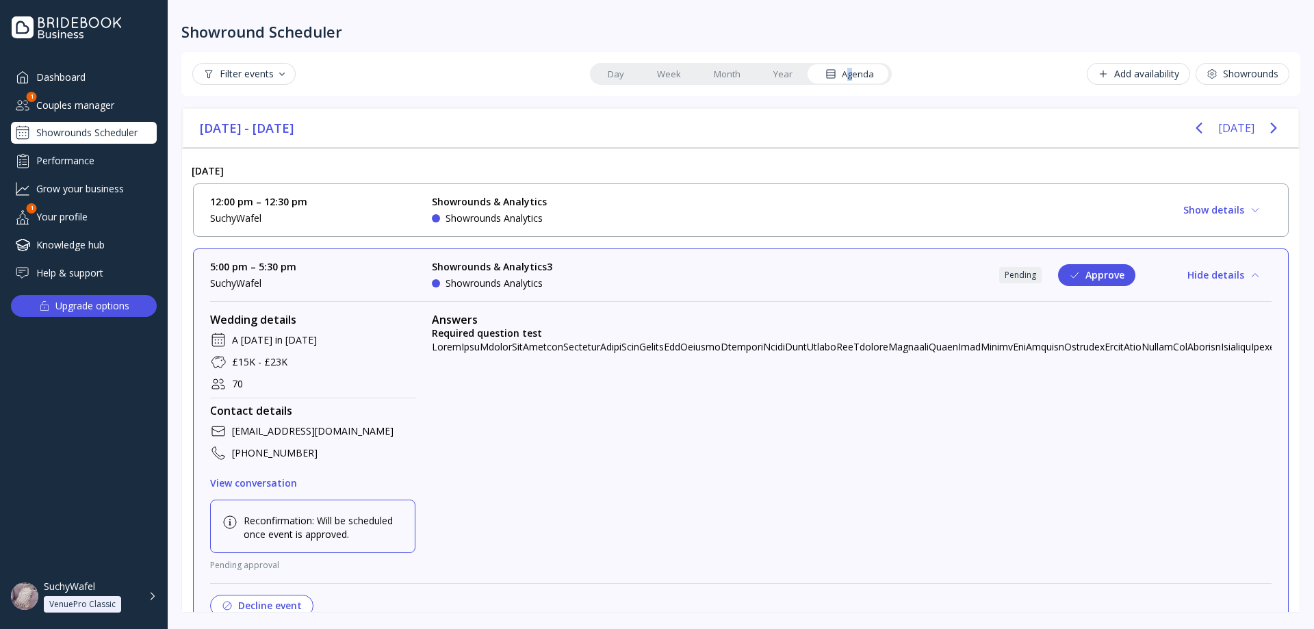
click at [1084, 277] on button "Approve" at bounding box center [1096, 275] width 77 height 22
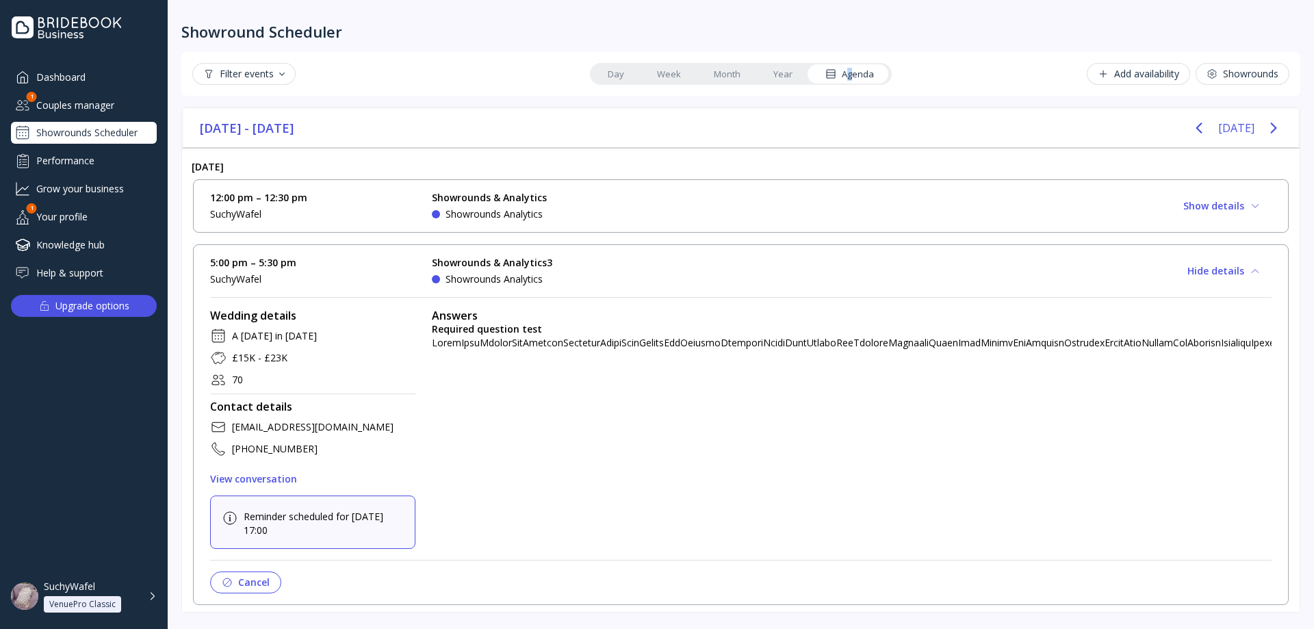
scroll to position [8, 0]
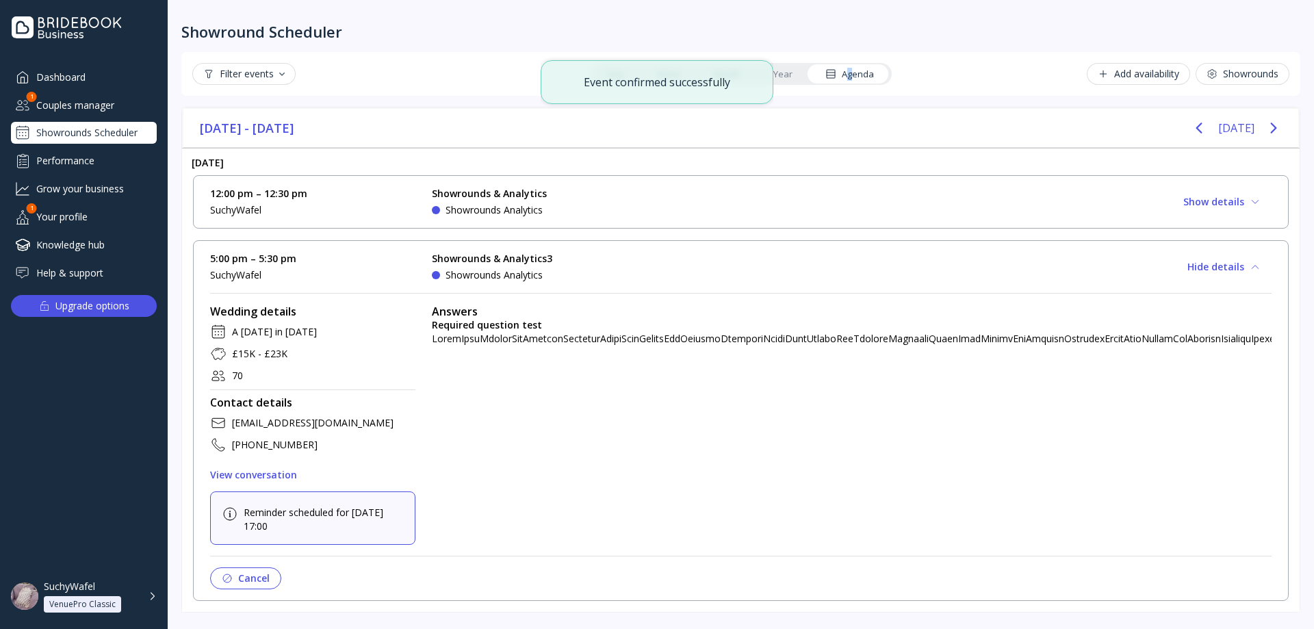
click at [782, 203] on div "12:00 pm – 12:30 pm SuchyWafel Showrounds & Analytics Showrounds Analytics Appr…" at bounding box center [741, 202] width 1062 height 30
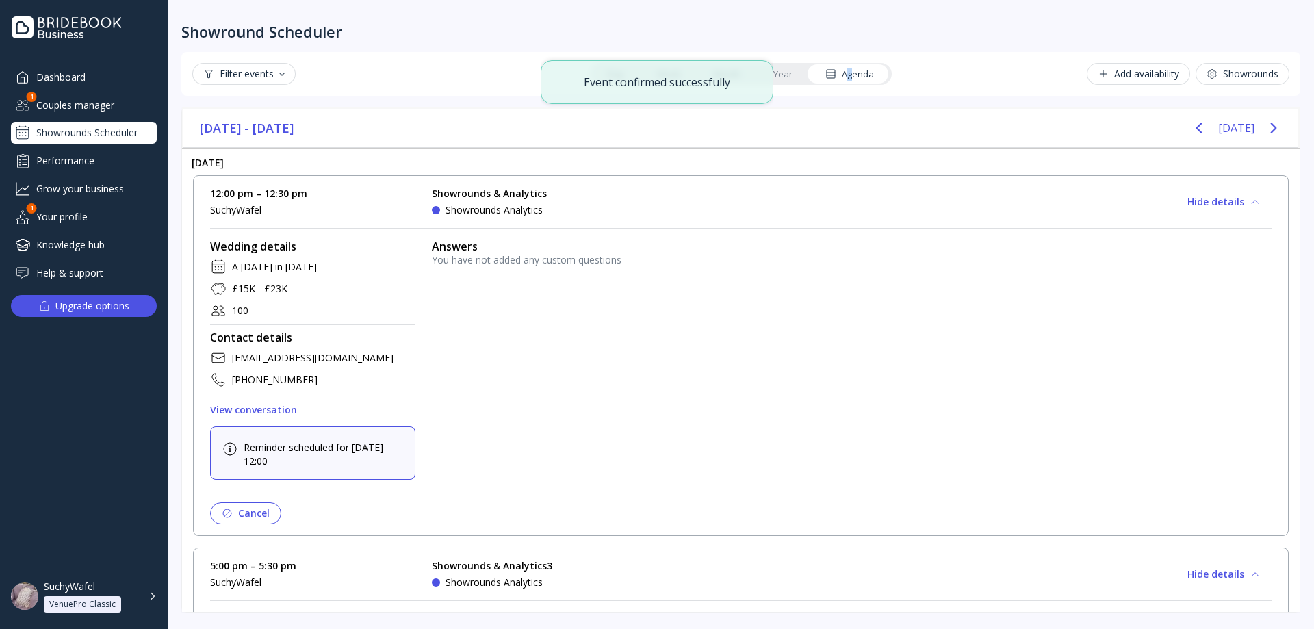
click at [772, 209] on div "12:00 pm – 12:30 pm SuchyWafel Showrounds & Analytics Showrounds Analytics Appr…" at bounding box center [741, 202] width 1062 height 30
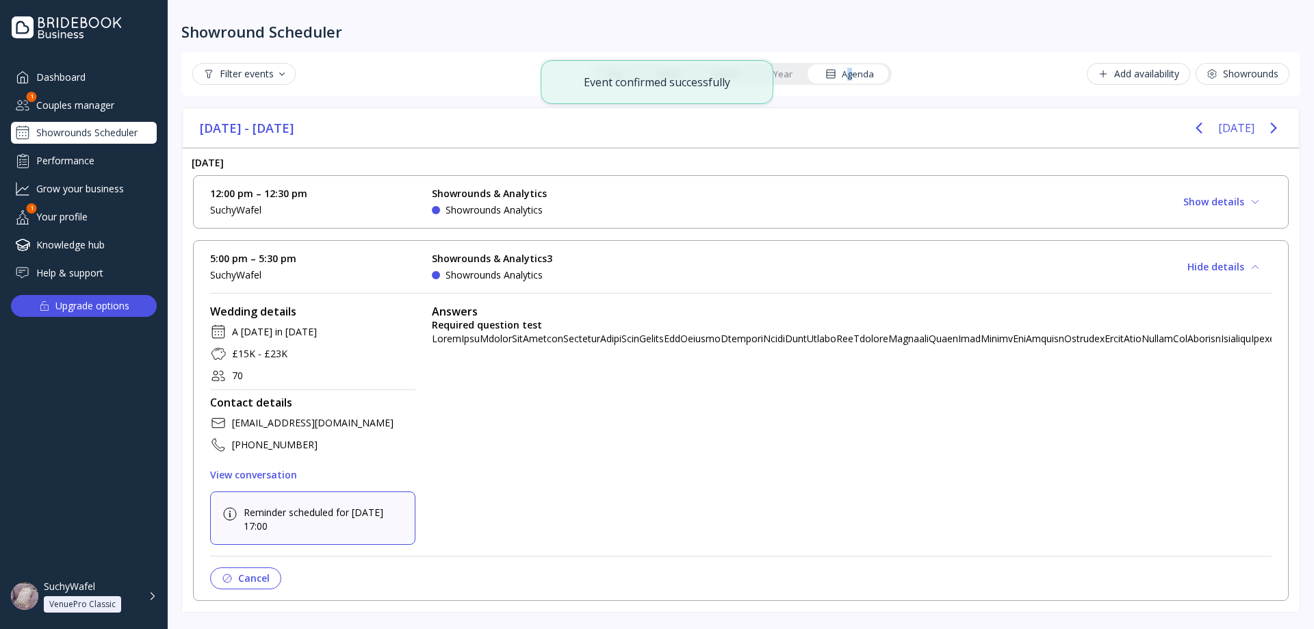
click at [733, 291] on div "Wedding details A [DATE] in [DATE] £15K - £23K 70 Contact details [EMAIL_ADDRES…" at bounding box center [741, 435] width 1062 height 307
click at [734, 220] on div "12:00 pm – 12:30 pm SuchyWafel Showrounds & Analytics Showrounds Analytics Appr…" at bounding box center [741, 201] width 1096 height 53
click at [75, 106] on div "Couples manager" at bounding box center [84, 105] width 146 height 23
